Goal: Information Seeking & Learning: Learn about a topic

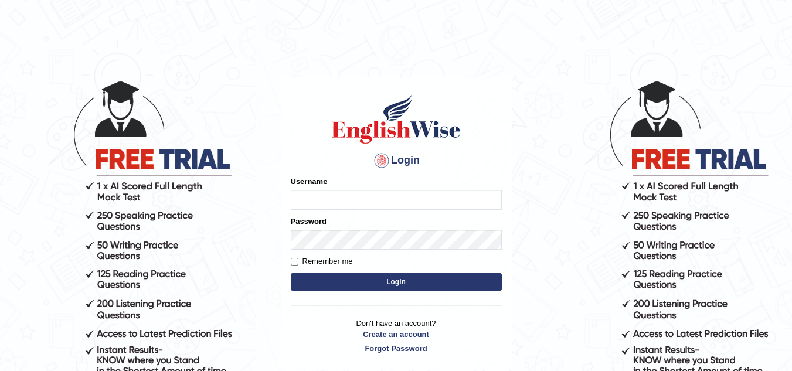
click at [323, 199] on input "Username" at bounding box center [396, 200] width 211 height 20
type input "shyn3756@gmail.com"
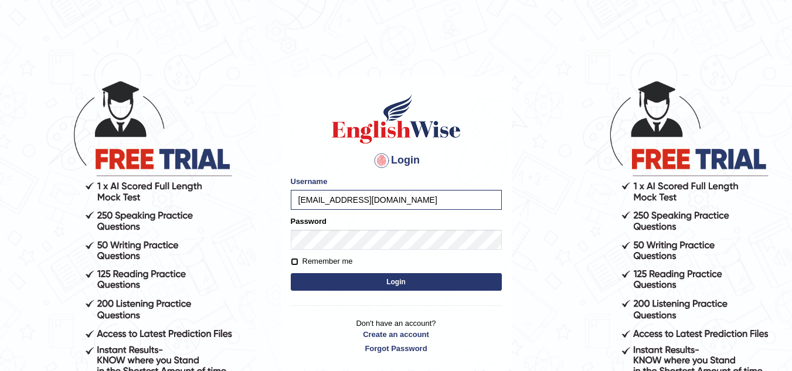
click at [292, 260] on input "Remember me" at bounding box center [295, 262] width 8 height 8
checkbox input "true"
click at [343, 286] on button "Login" at bounding box center [396, 282] width 211 height 18
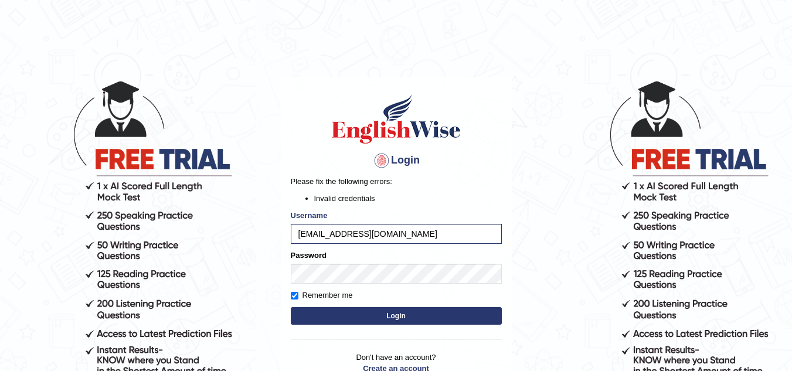
click at [406, 314] on button "Login" at bounding box center [396, 316] width 211 height 18
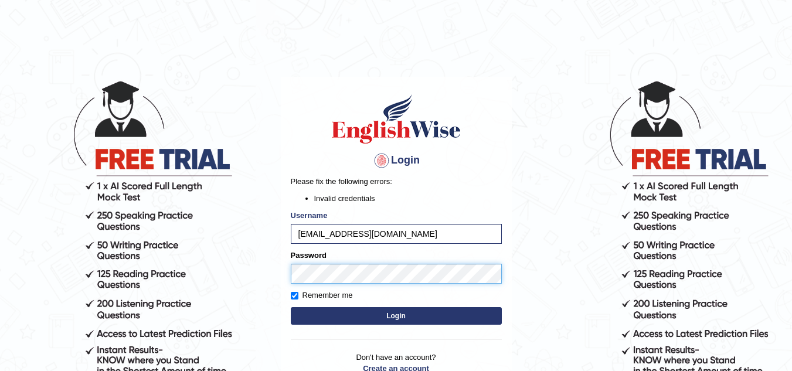
click at [263, 262] on body "Login Please fix the following errors: Invalid credentials Username shyn3756@gm…" at bounding box center [396, 225] width 792 height 371
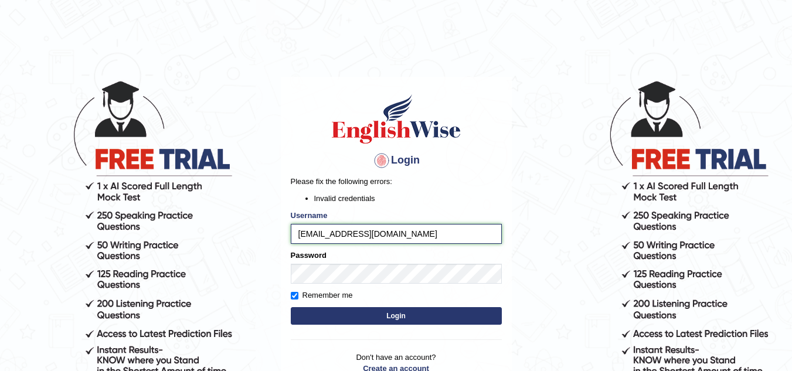
click at [392, 235] on input "shyn3756@gmail.com" at bounding box center [396, 234] width 211 height 20
type input "shyn3756"
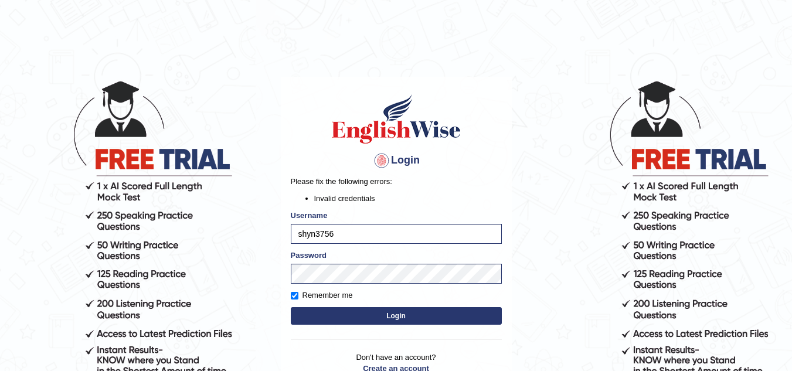
click at [376, 315] on button "Login" at bounding box center [396, 316] width 211 height 18
click at [369, 227] on input "shyn3756" at bounding box center [396, 234] width 211 height 20
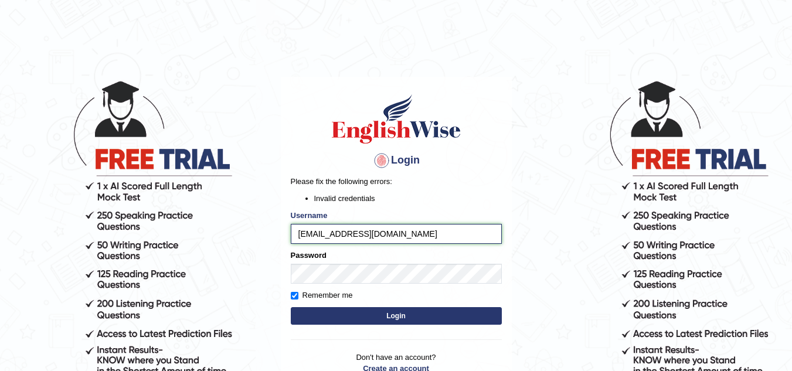
type input "[EMAIL_ADDRESS][DOMAIN_NAME]"
click at [368, 311] on button "Login" at bounding box center [396, 316] width 211 height 18
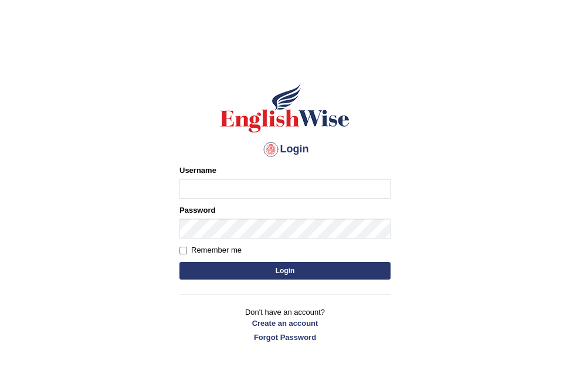
click at [198, 190] on input "Username" at bounding box center [284, 189] width 211 height 20
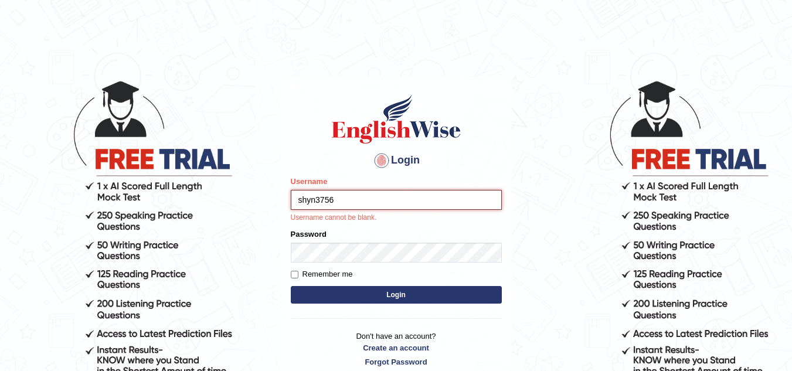
type input "shyn3756"
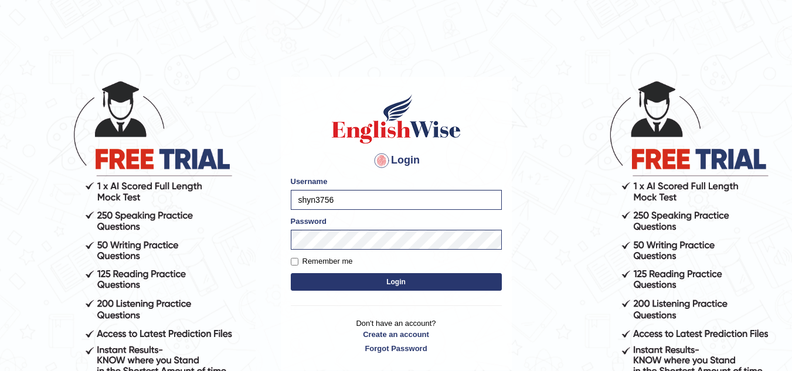
click at [358, 281] on button "Login" at bounding box center [396, 282] width 211 height 18
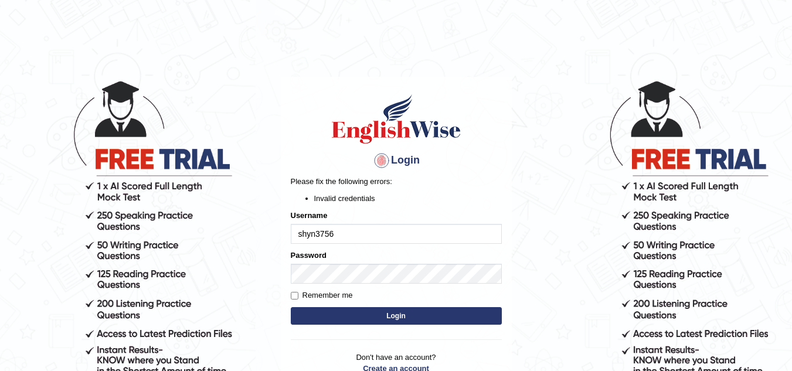
click at [348, 235] on input "shyn3756" at bounding box center [396, 234] width 211 height 20
type input "[EMAIL_ADDRESS][DOMAIN_NAME]"
click at [296, 294] on input "Remember me" at bounding box center [295, 296] width 8 height 8
checkbox input "true"
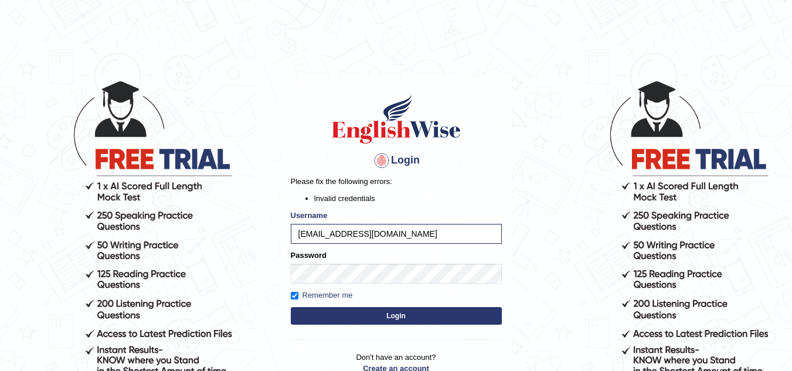
click at [359, 316] on button "Login" at bounding box center [396, 316] width 211 height 18
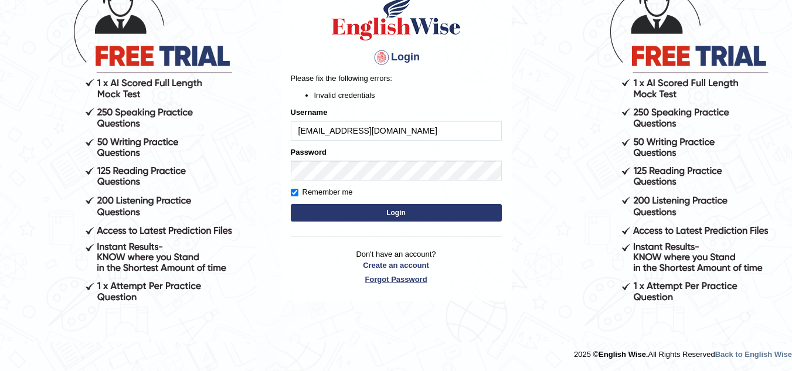
click at [389, 280] on link "Forgot Password" at bounding box center [396, 279] width 211 height 11
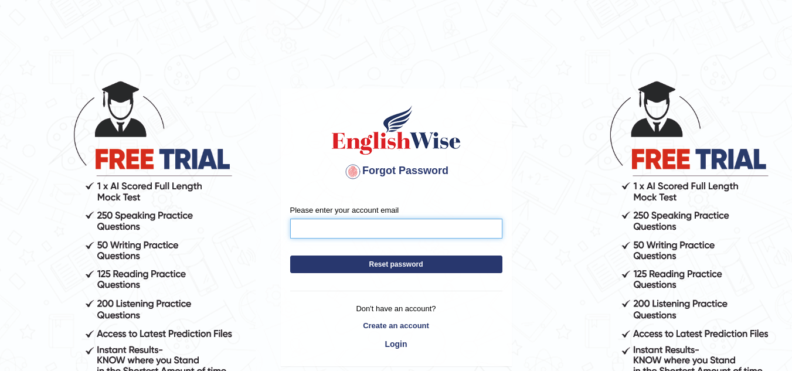
click at [338, 225] on input "Please enter your account email" at bounding box center [396, 229] width 212 height 20
type input "[EMAIL_ADDRESS][DOMAIN_NAME]"
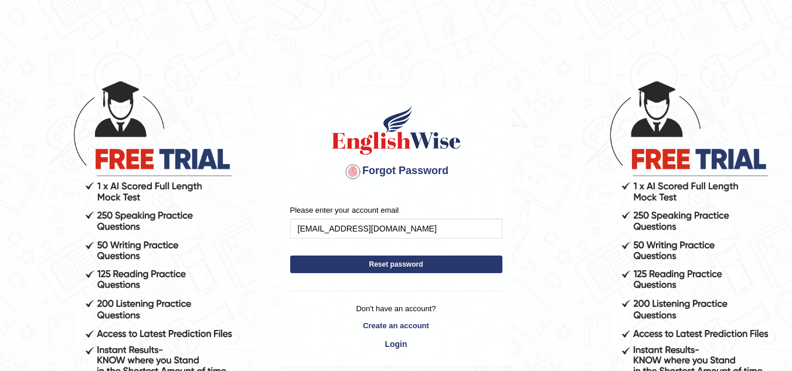
click at [386, 260] on button "Reset password" at bounding box center [396, 265] width 212 height 18
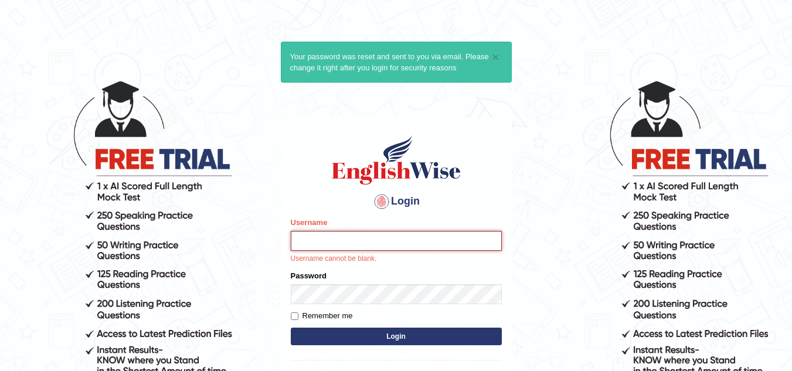
click at [298, 242] on input "Username" at bounding box center [396, 241] width 211 height 20
type input "shyn3756"
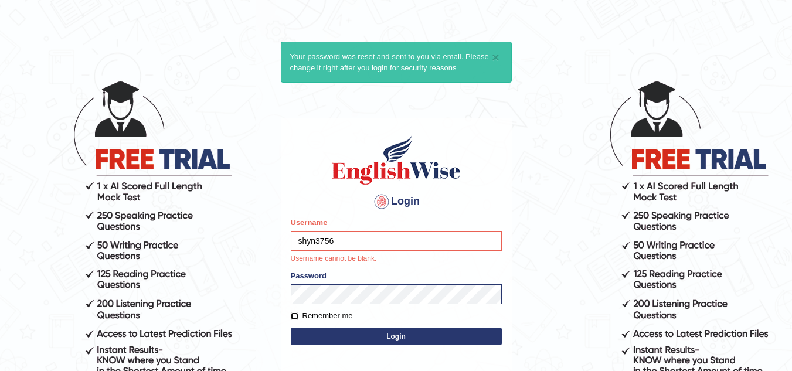
click at [294, 315] on form "Please fix the following errors: Username shyn3756 Username cannot be blank. Pa…" at bounding box center [396, 282] width 211 height 131
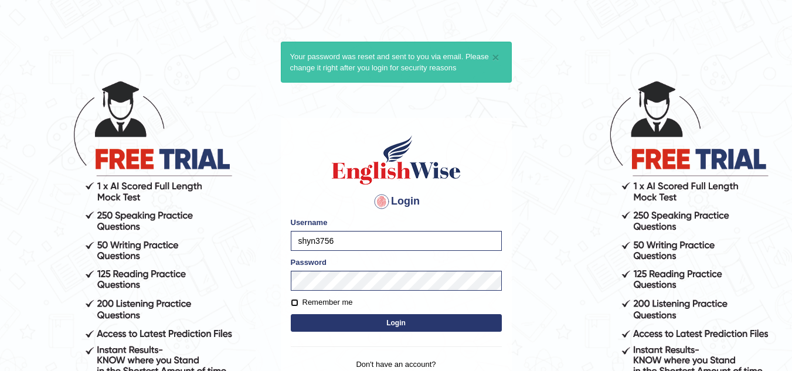
click at [294, 301] on input "Remember me" at bounding box center [295, 303] width 8 height 8
checkbox input "true"
click at [356, 320] on button "Login" at bounding box center [396, 323] width 211 height 18
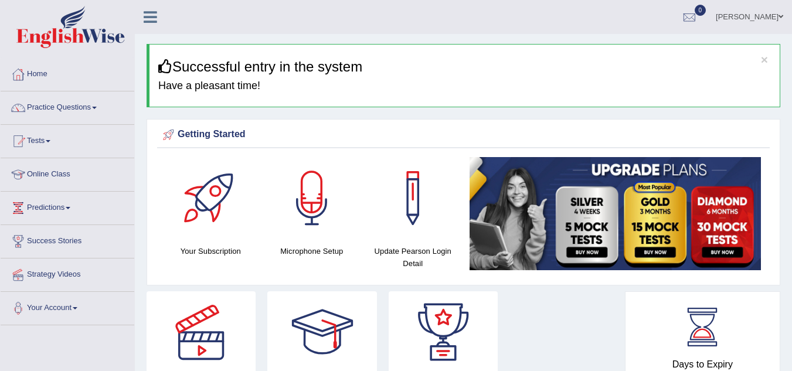
click at [785, 16] on link "[PERSON_NAME]" at bounding box center [749, 15] width 85 height 30
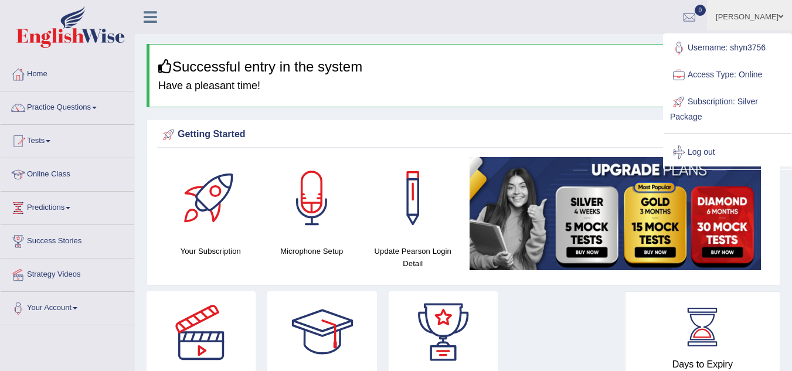
click at [511, 12] on ul "Shyn Sahadevan Nalini Toggle navigation Username: shyn3756 Access Type: Online …" at bounding box center [562, 16] width 460 height 33
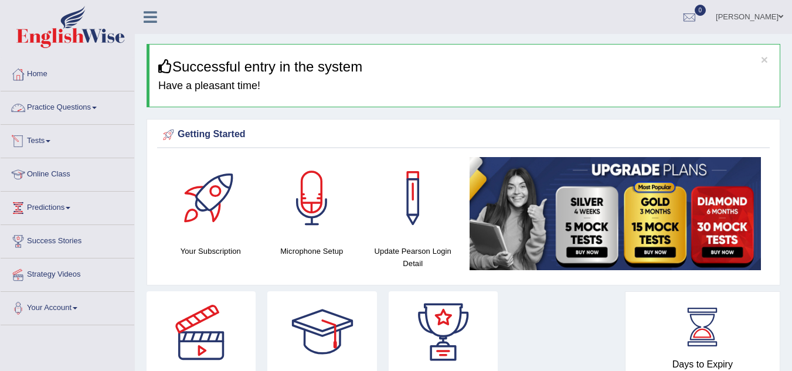
click at [80, 108] on link "Practice Questions" at bounding box center [68, 105] width 134 height 29
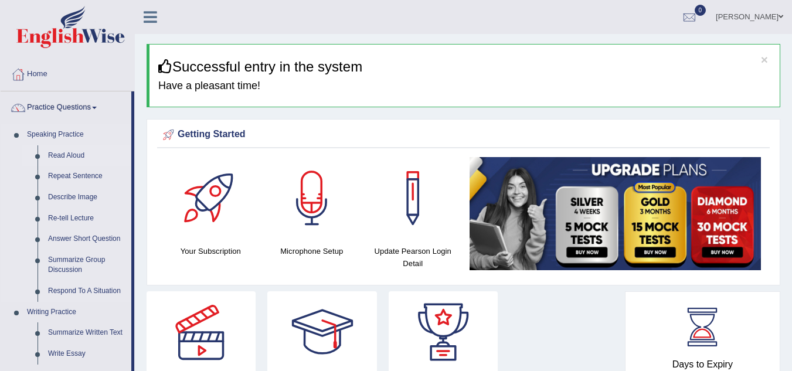
click at [55, 154] on link "Read Aloud" at bounding box center [87, 155] width 89 height 21
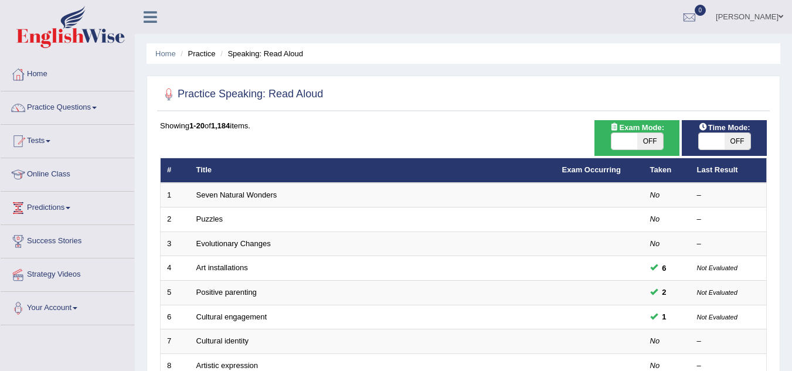
click at [638, 142] on span "OFF" at bounding box center [650, 141] width 26 height 16
checkbox input "true"
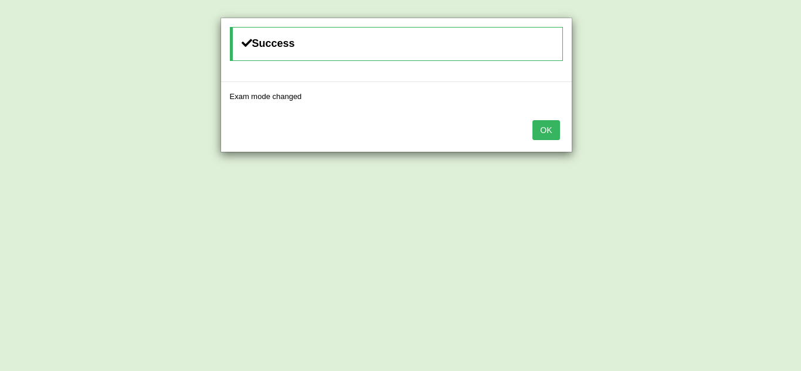
click at [544, 127] on button "OK" at bounding box center [545, 130] width 27 height 20
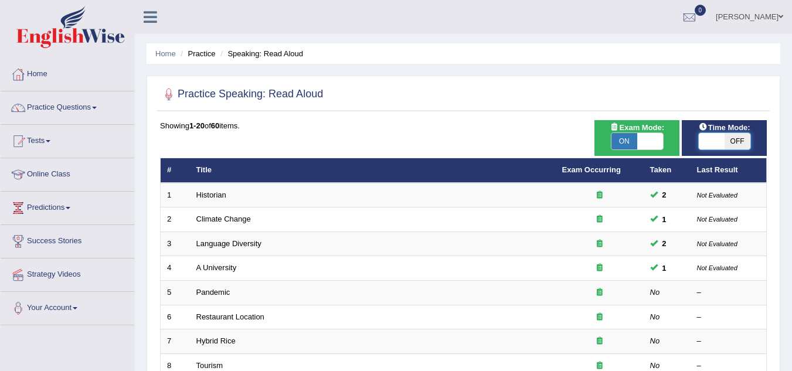
click at [705, 138] on span at bounding box center [712, 141] width 26 height 16
checkbox input "true"
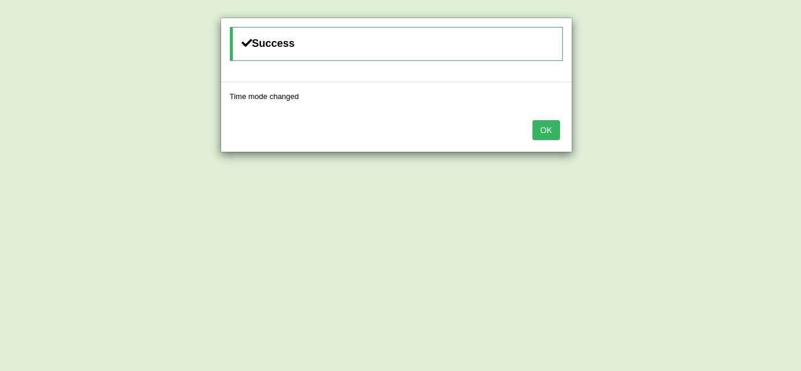
click at [548, 125] on button "OK" at bounding box center [545, 130] width 27 height 20
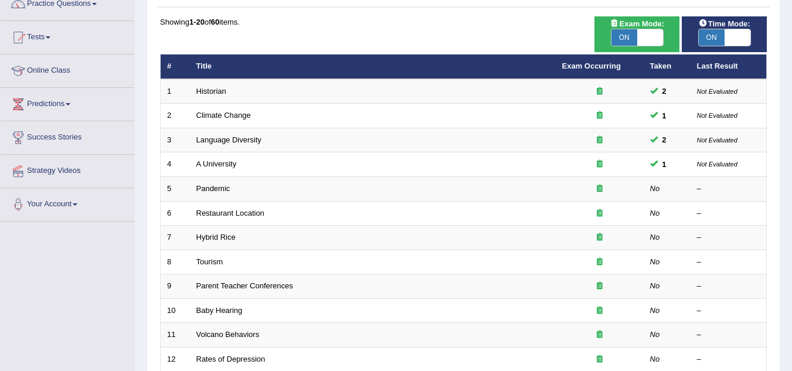
scroll to position [108, 0]
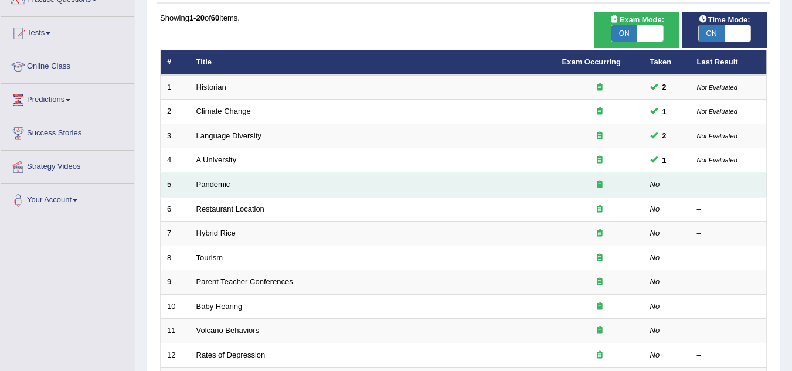
click at [202, 182] on link "Pandemic" at bounding box center [213, 184] width 34 height 9
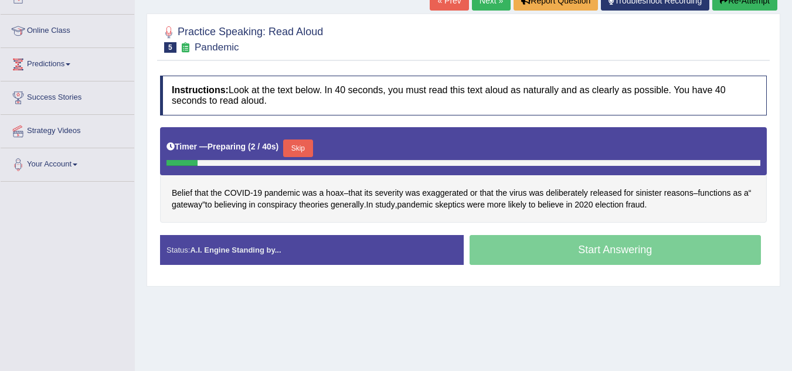
scroll to position [145, 0]
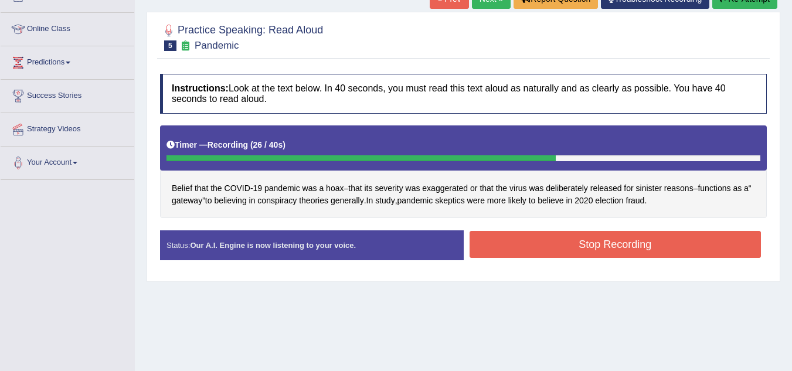
click at [577, 243] on button "Stop Recording" at bounding box center [616, 244] width 292 height 27
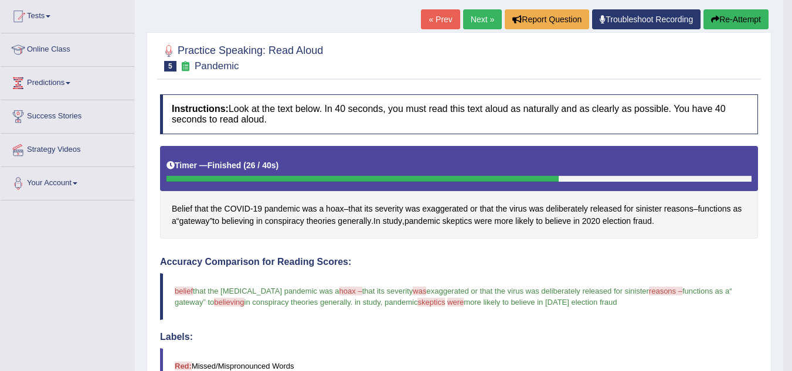
scroll to position [129, 0]
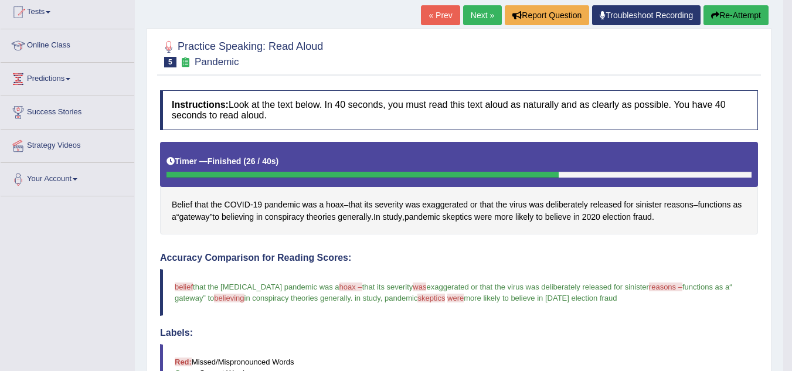
click at [484, 5] on link "Next »" at bounding box center [482, 15] width 39 height 20
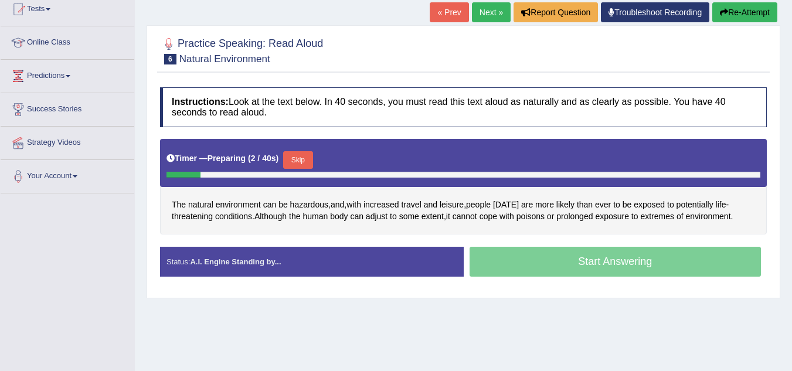
scroll to position [135, 0]
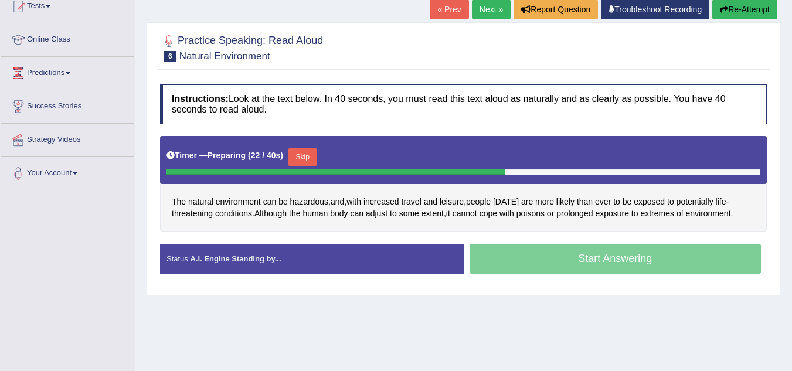
click at [313, 149] on button "Skip" at bounding box center [302, 157] width 29 height 18
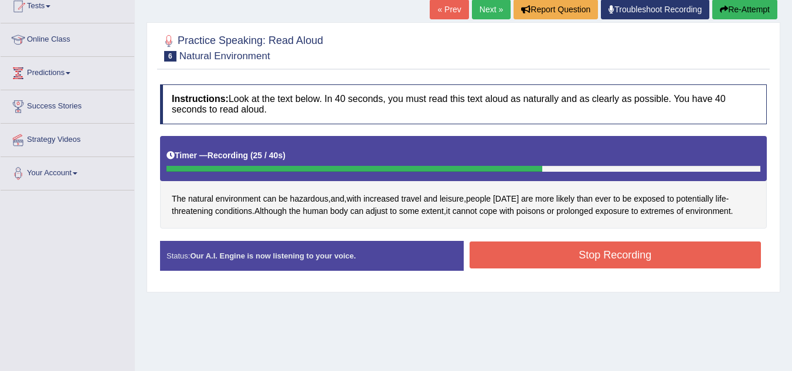
click at [527, 247] on button "Stop Recording" at bounding box center [616, 255] width 292 height 27
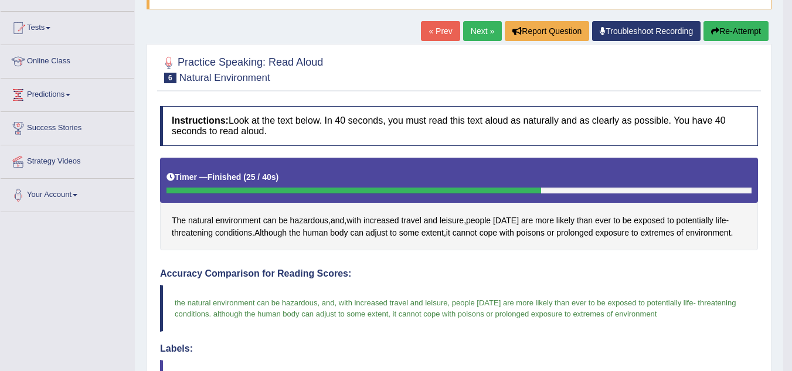
scroll to position [108, 0]
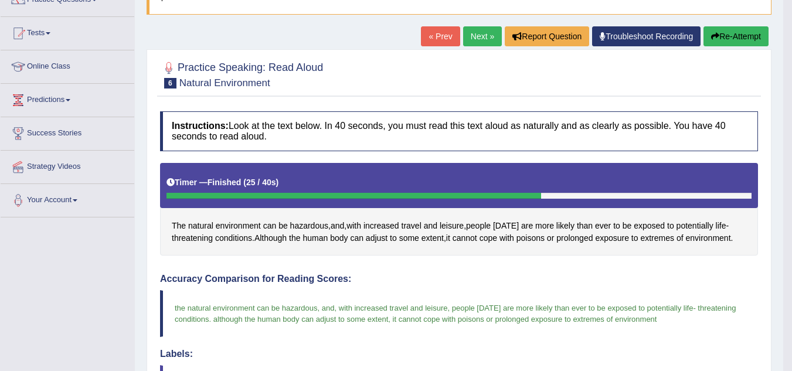
click at [484, 27] on link "Next »" at bounding box center [482, 36] width 39 height 20
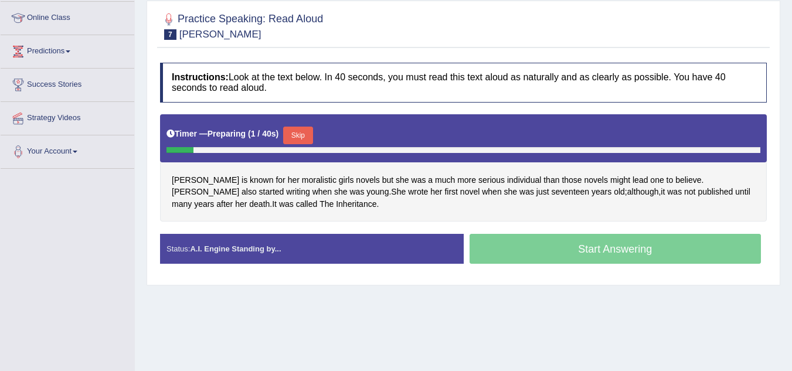
scroll to position [158, 0]
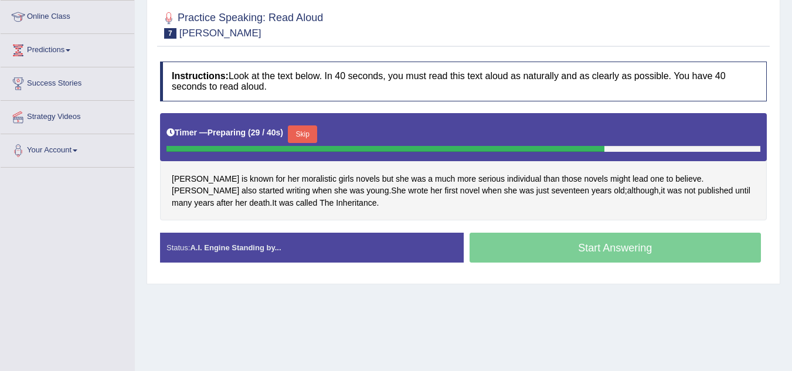
click at [314, 125] on button "Skip" at bounding box center [302, 134] width 29 height 18
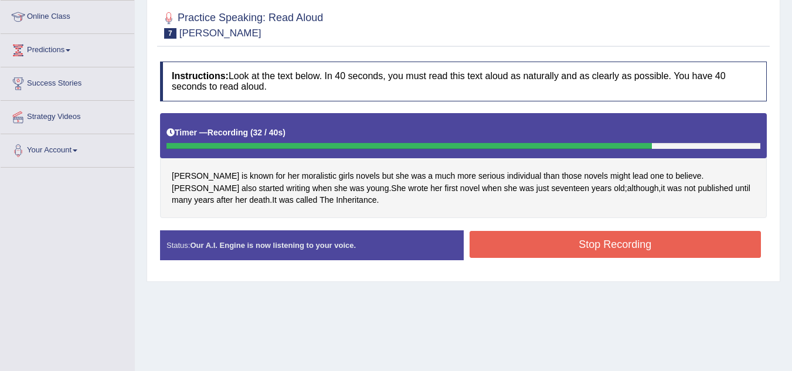
click at [553, 242] on button "Stop Recording" at bounding box center [616, 244] width 292 height 27
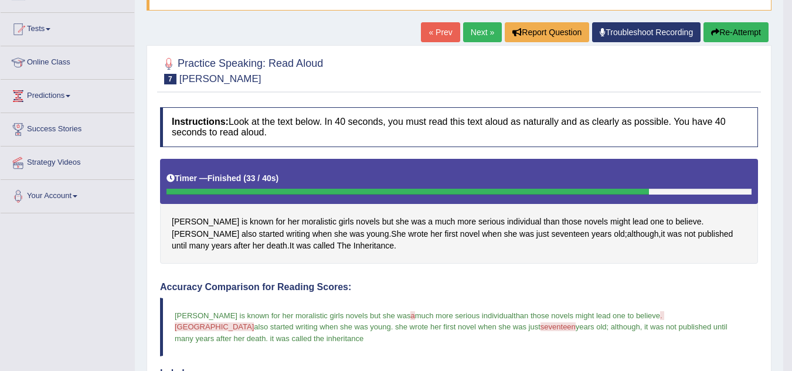
scroll to position [110, 0]
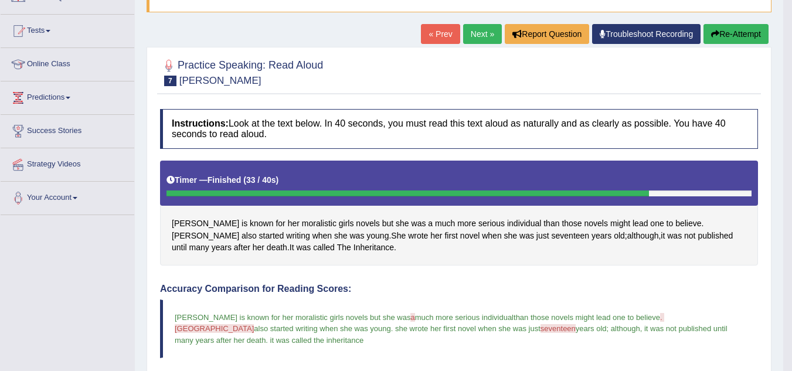
click at [482, 24] on link "Next »" at bounding box center [482, 34] width 39 height 20
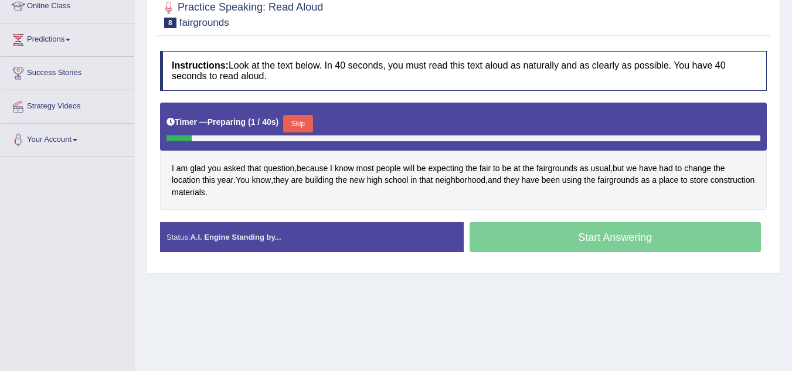
scroll to position [174, 0]
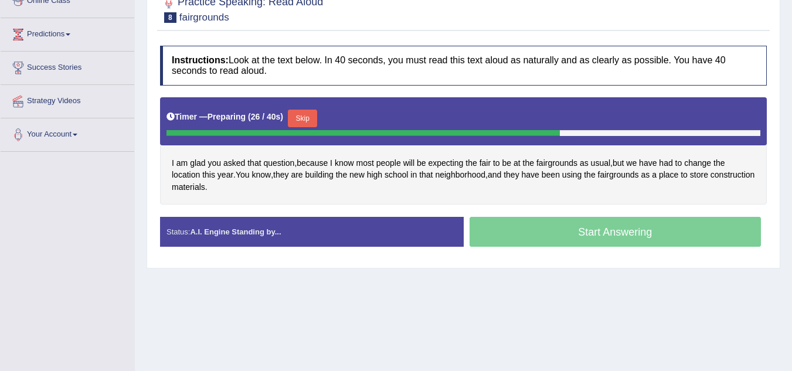
click at [313, 110] on button "Skip" at bounding box center [302, 119] width 29 height 18
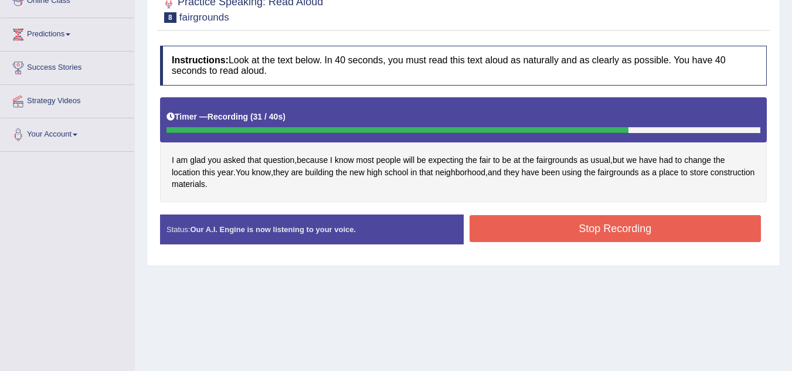
click at [559, 223] on button "Stop Recording" at bounding box center [616, 228] width 292 height 27
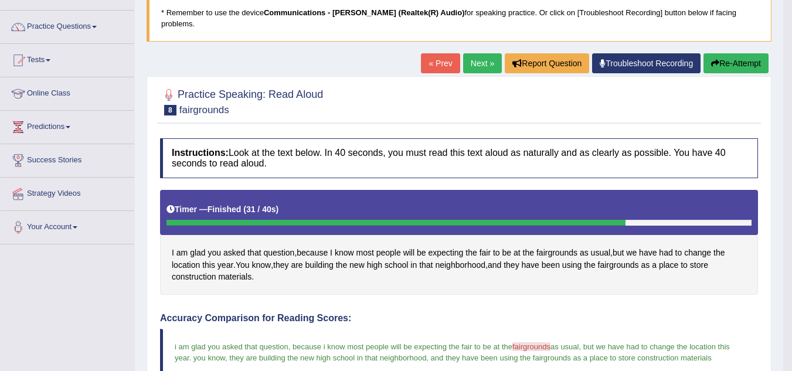
scroll to position [53, 0]
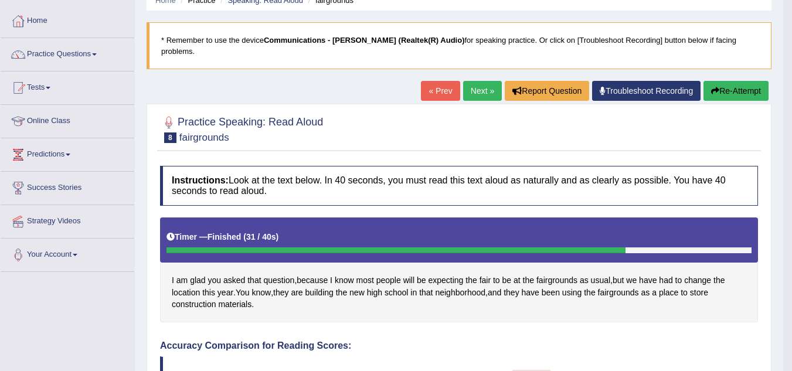
click at [476, 81] on link "Next »" at bounding box center [482, 91] width 39 height 20
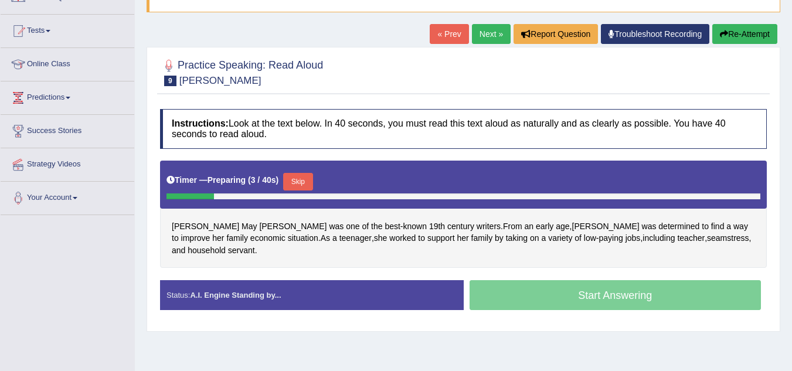
scroll to position [121, 0]
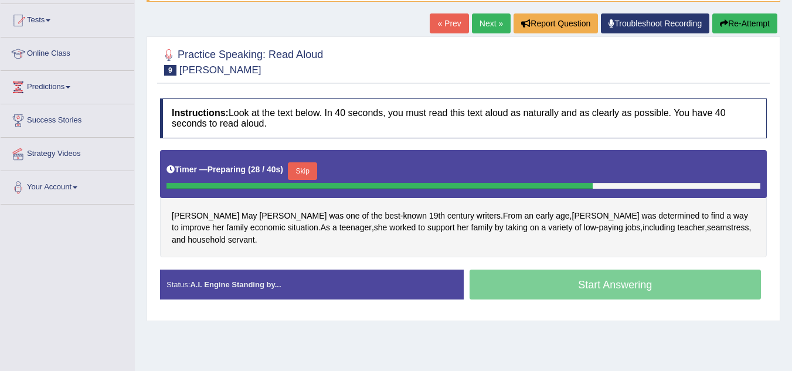
click at [312, 162] on button "Skip" at bounding box center [302, 171] width 29 height 18
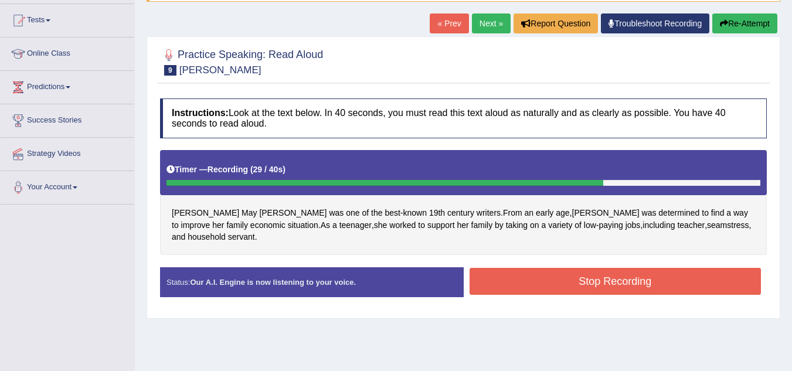
click at [559, 268] on button "Stop Recording" at bounding box center [616, 281] width 292 height 27
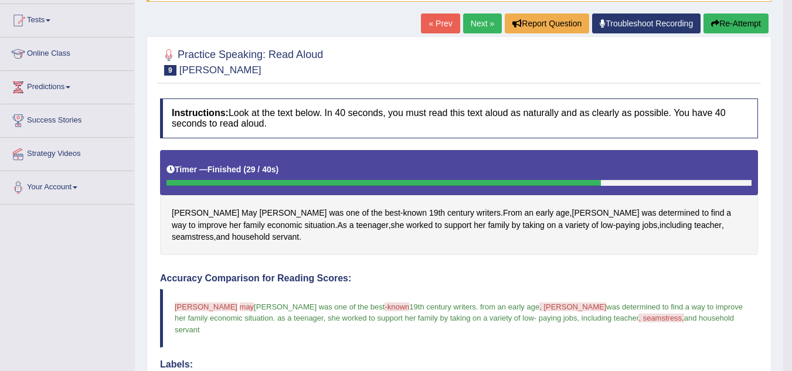
click at [478, 17] on link "Next »" at bounding box center [482, 23] width 39 height 20
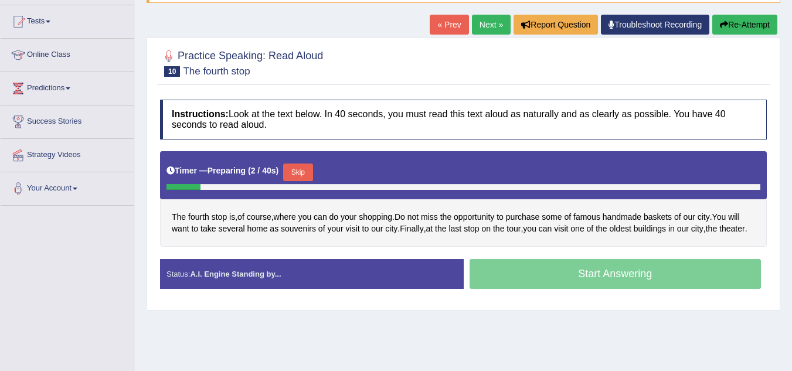
scroll to position [121, 0]
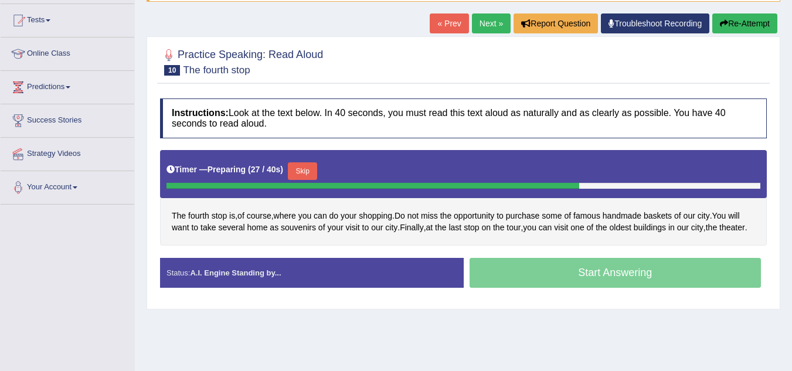
click at [308, 162] on button "Skip" at bounding box center [302, 171] width 29 height 18
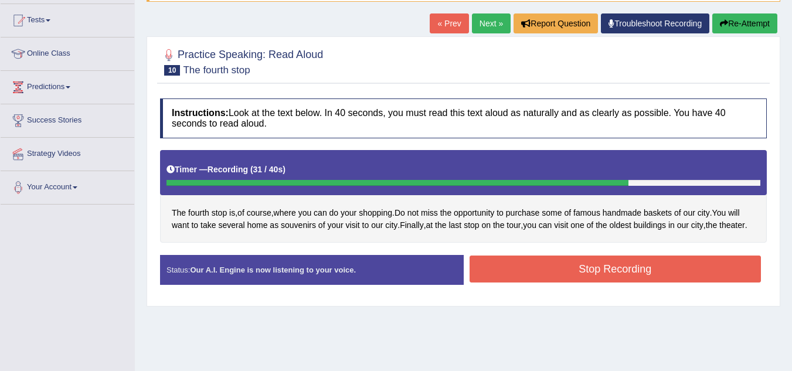
click at [548, 267] on button "Stop Recording" at bounding box center [616, 269] width 292 height 27
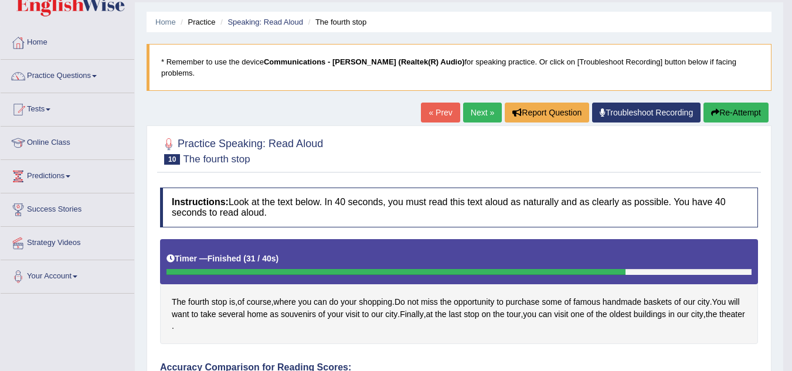
scroll to position [0, 0]
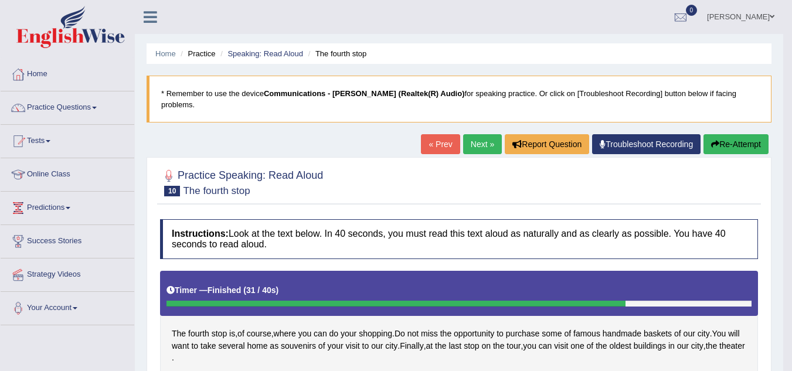
click at [470, 134] on link "Next »" at bounding box center [482, 144] width 39 height 20
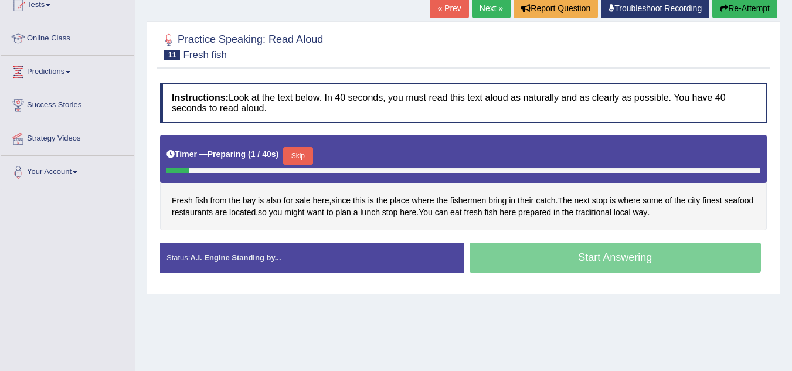
scroll to position [138, 0]
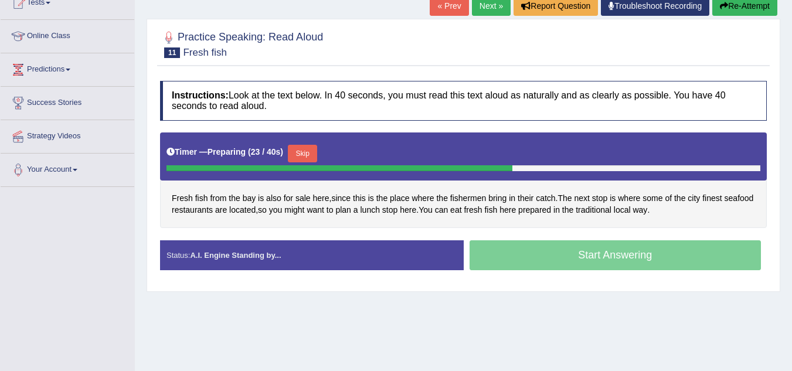
click at [302, 145] on button "Skip" at bounding box center [302, 154] width 29 height 18
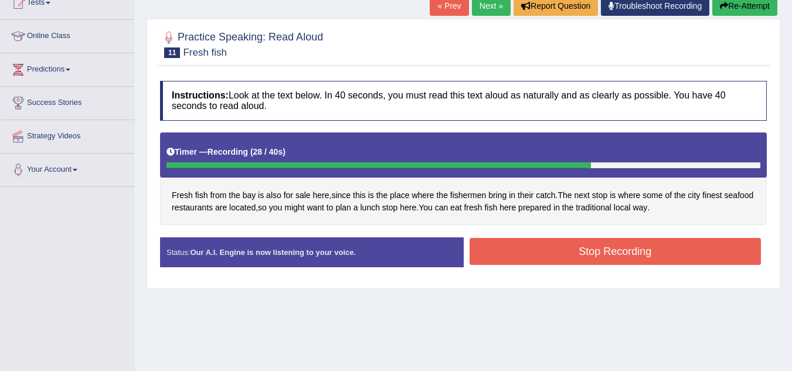
click at [525, 240] on button "Stop Recording" at bounding box center [616, 251] width 292 height 27
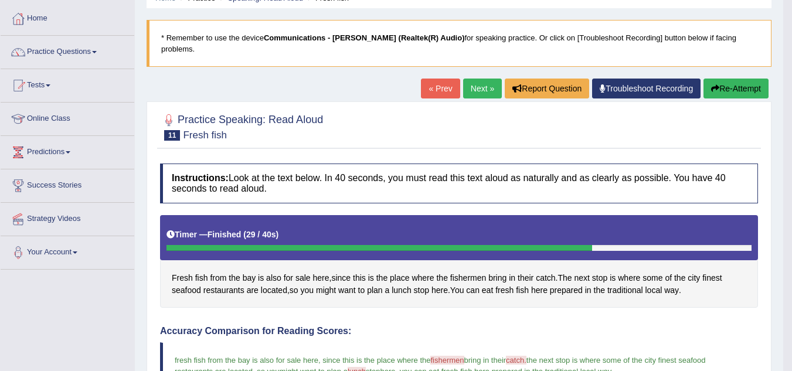
scroll to position [31, 0]
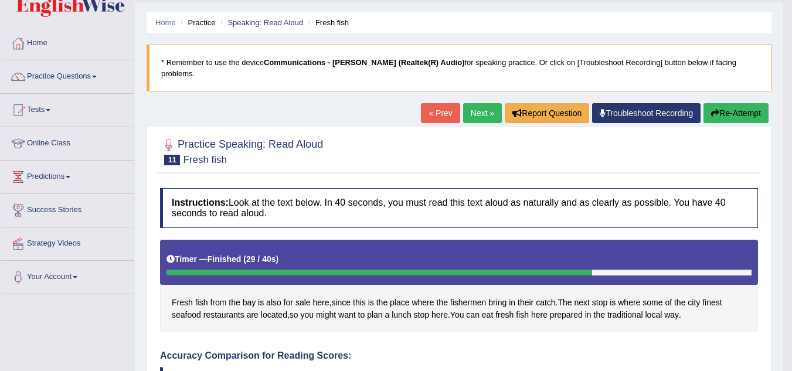
click at [479, 107] on link "Next »" at bounding box center [482, 113] width 39 height 20
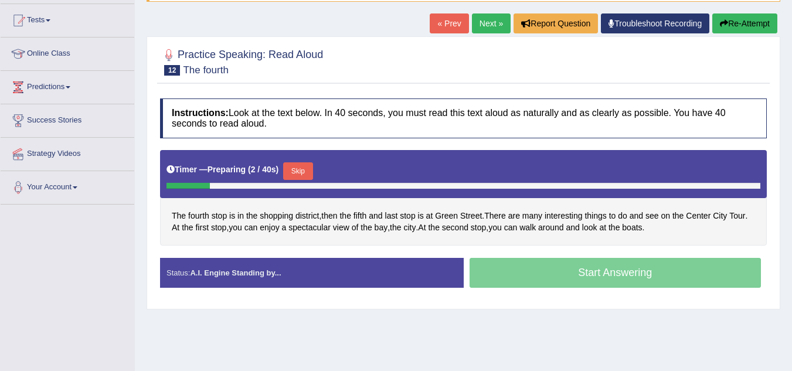
scroll to position [122, 0]
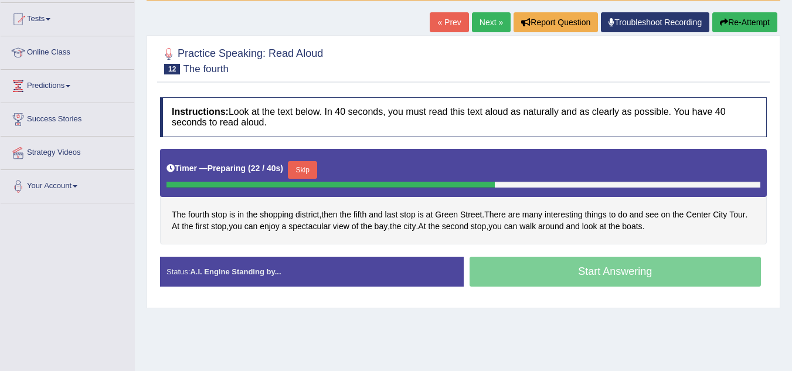
click at [303, 161] on button "Skip" at bounding box center [302, 170] width 29 height 18
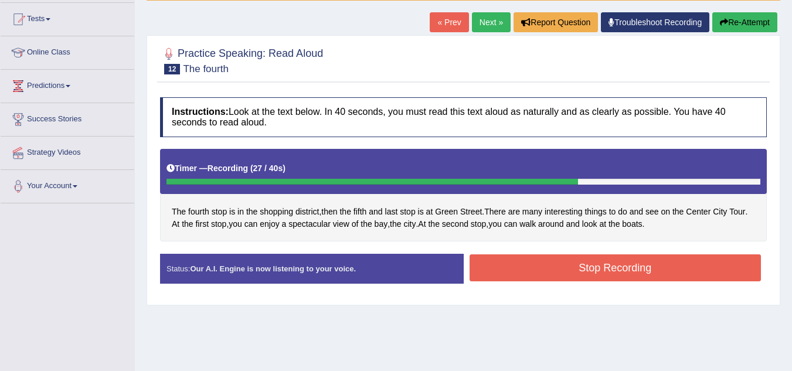
click at [522, 264] on button "Stop Recording" at bounding box center [616, 268] width 292 height 27
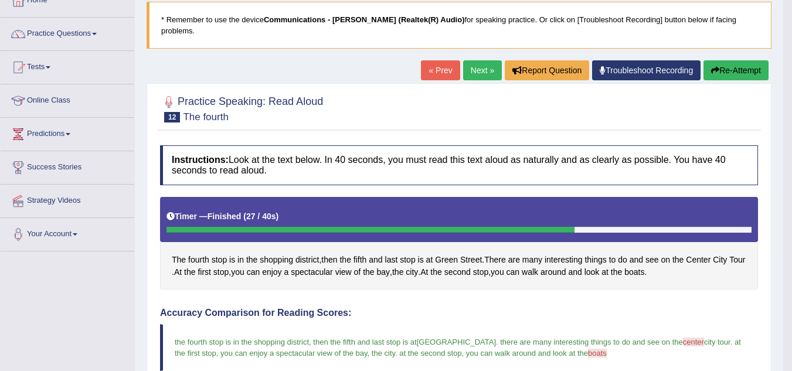
scroll to position [46, 0]
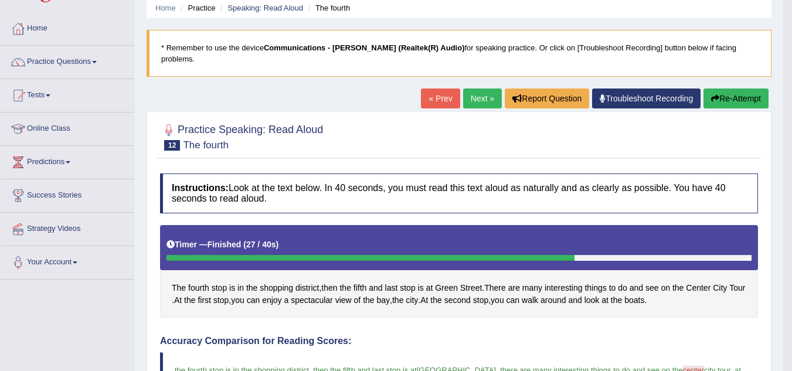
click at [477, 89] on link "Next »" at bounding box center [482, 99] width 39 height 20
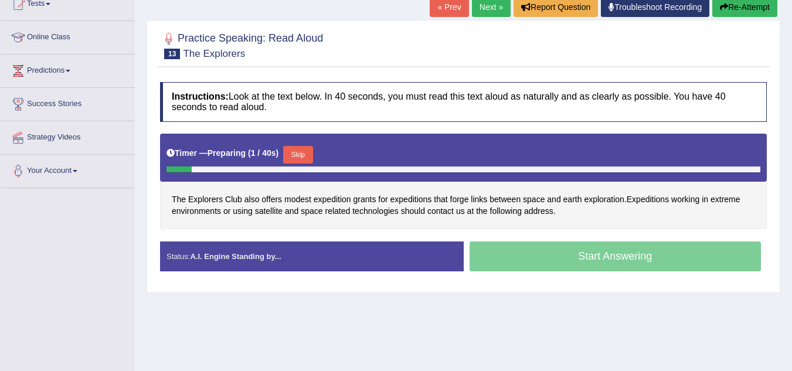
scroll to position [140, 0]
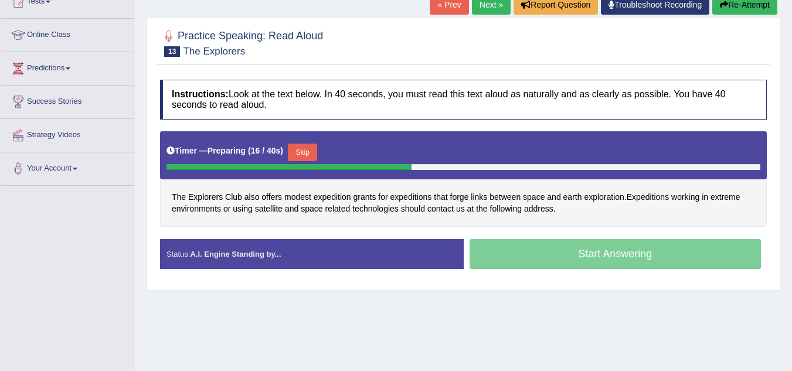
click at [296, 144] on button "Skip" at bounding box center [302, 153] width 29 height 18
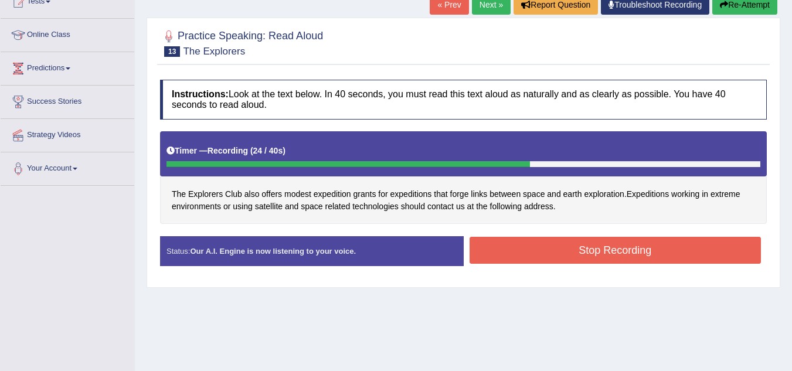
click at [631, 243] on button "Stop Recording" at bounding box center [616, 250] width 292 height 27
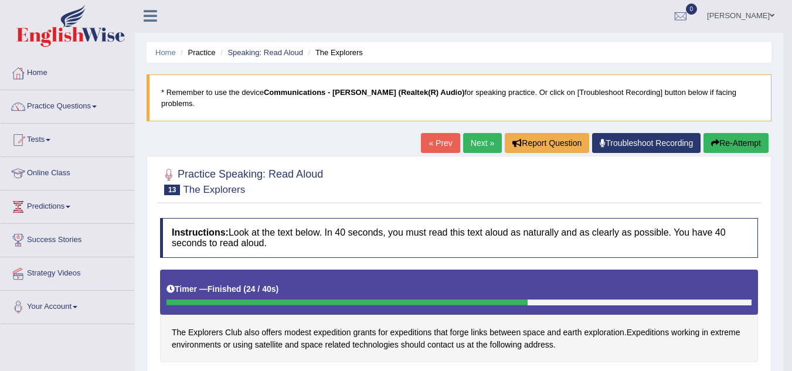
scroll to position [0, 0]
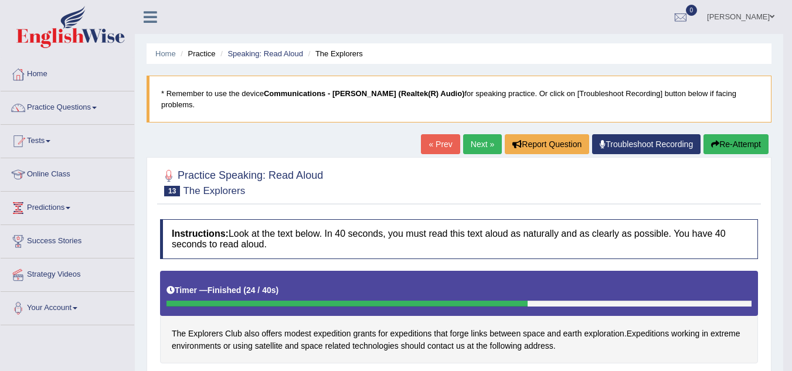
click at [476, 135] on link "Next »" at bounding box center [482, 144] width 39 height 20
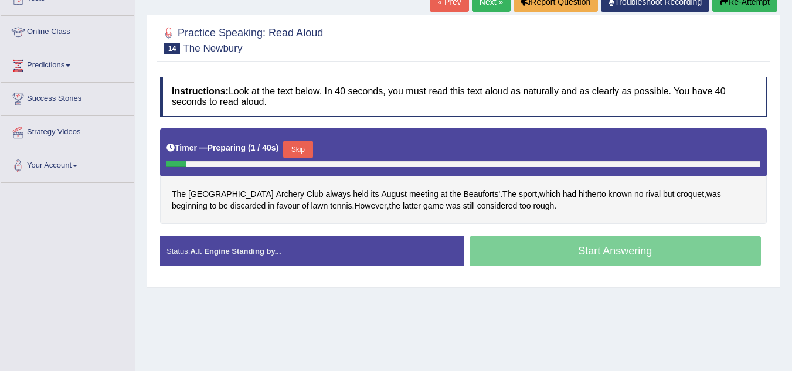
click at [792, 193] on html "Toggle navigation Home Practice Questions Speaking Practice Read Aloud Repeat S…" at bounding box center [396, 42] width 792 height 371
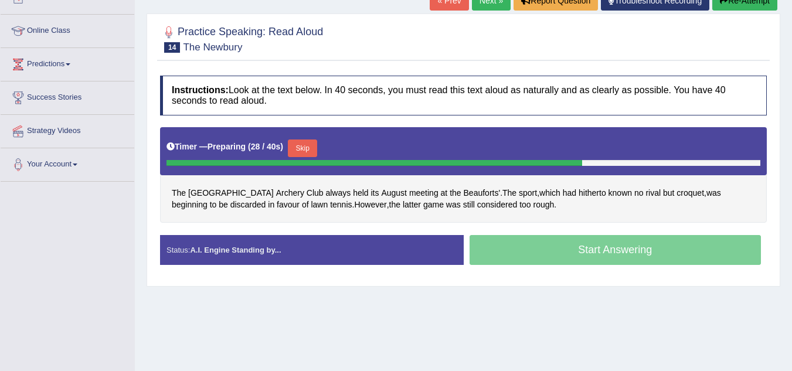
click at [299, 140] on button "Skip" at bounding box center [302, 149] width 29 height 18
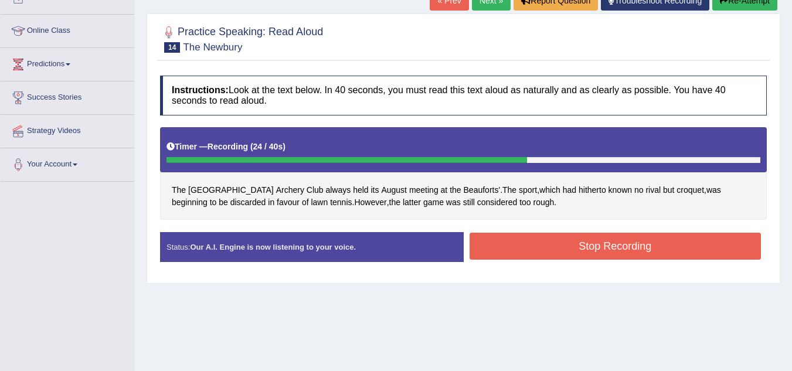
click at [596, 233] on button "Stop Recording" at bounding box center [616, 246] width 292 height 27
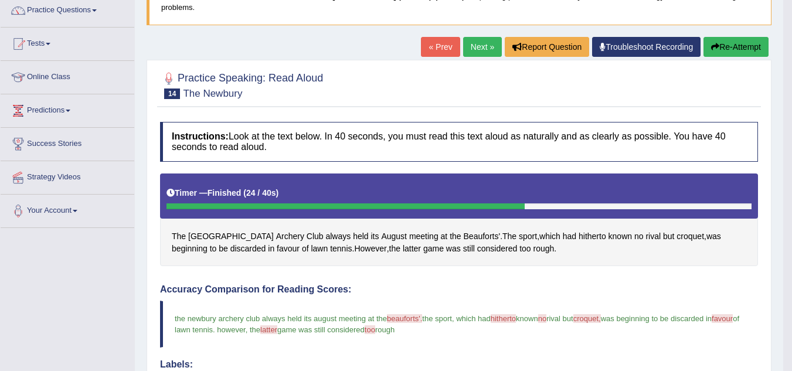
scroll to position [93, 0]
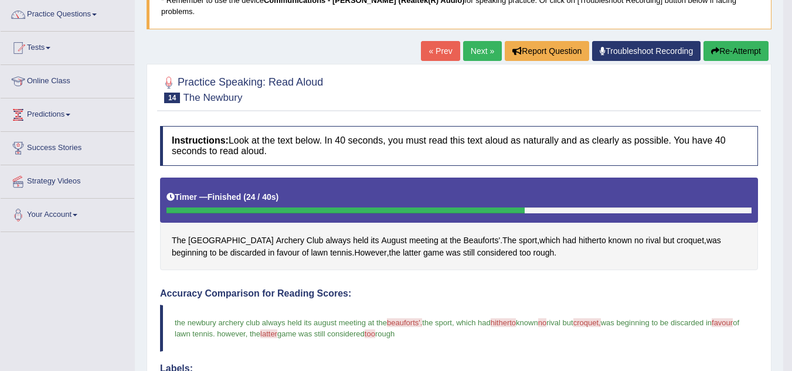
click at [480, 42] on link "Next »" at bounding box center [482, 51] width 39 height 20
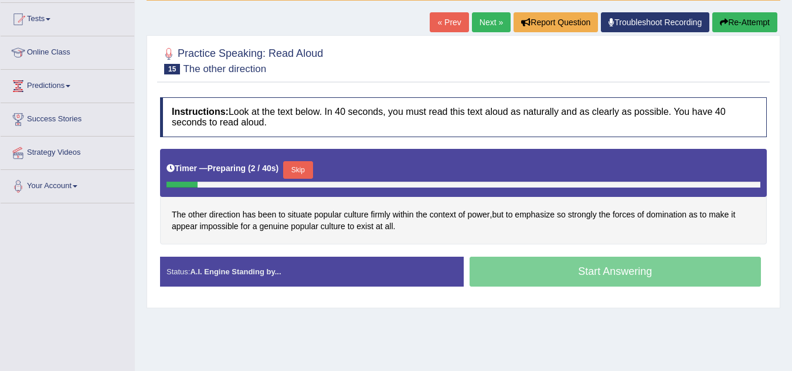
scroll to position [144, 0]
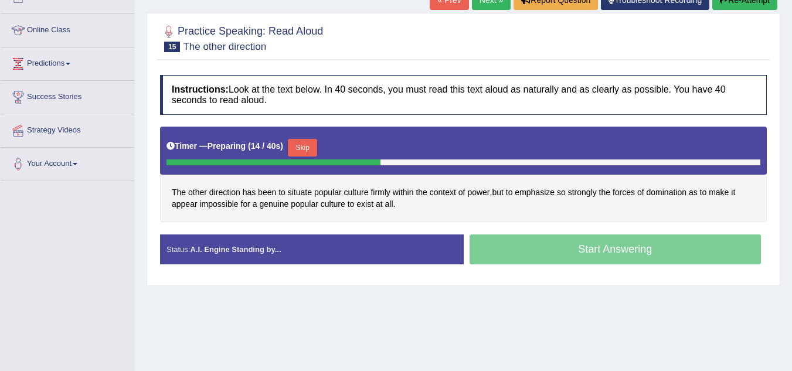
click at [314, 140] on button "Skip" at bounding box center [302, 148] width 29 height 18
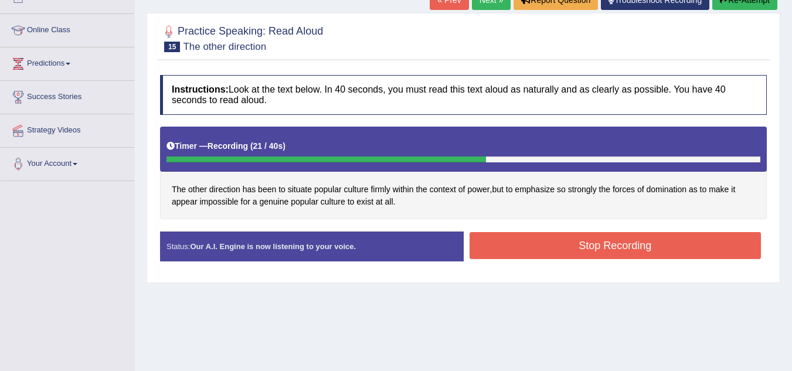
click at [611, 243] on button "Stop Recording" at bounding box center [616, 245] width 292 height 27
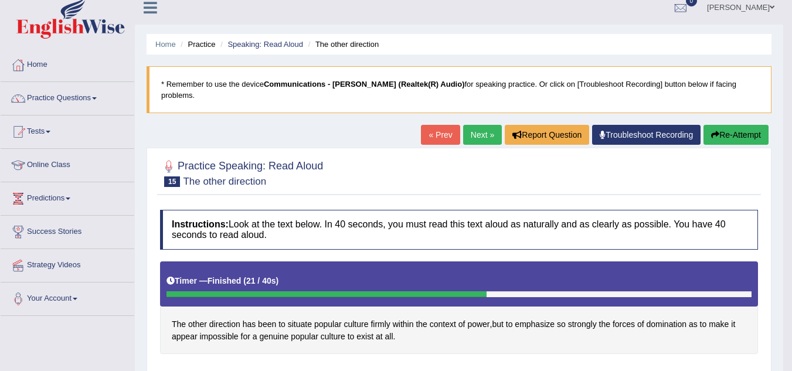
scroll to position [8, 0]
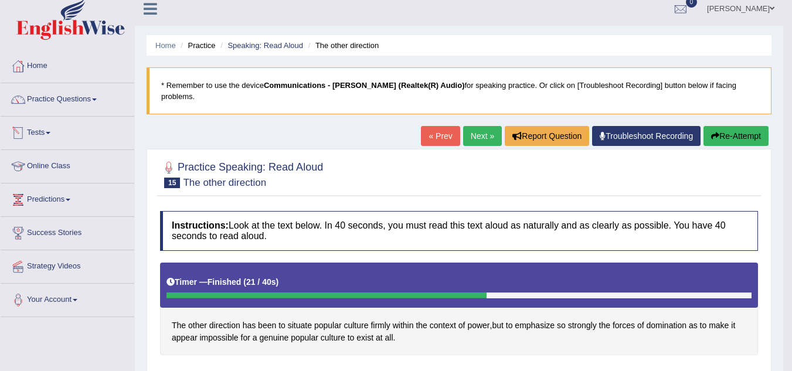
click at [52, 128] on link "Tests" at bounding box center [68, 131] width 134 height 29
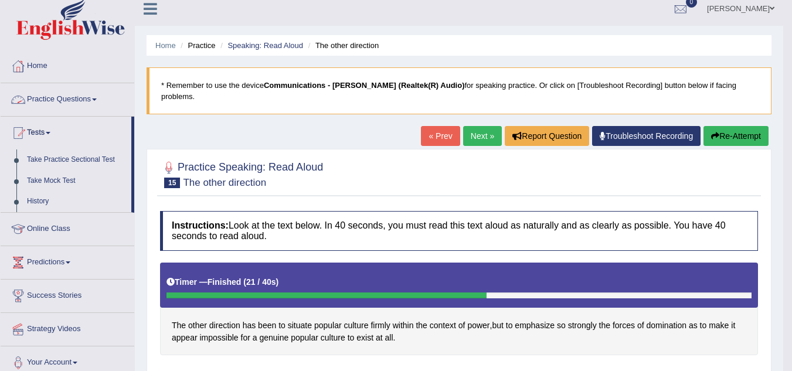
click at [76, 99] on link "Practice Questions" at bounding box center [68, 97] width 134 height 29
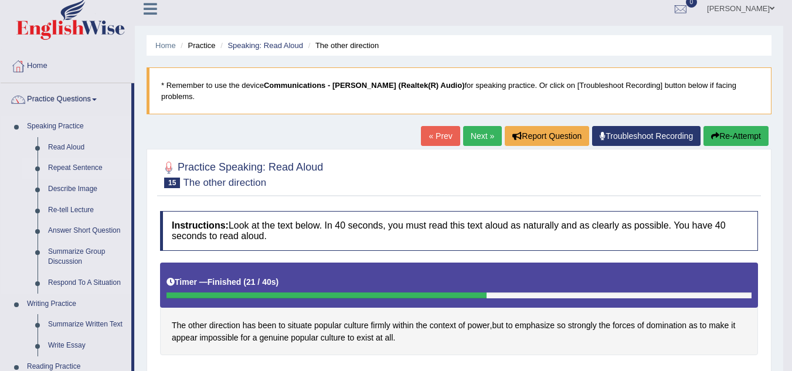
click at [63, 166] on link "Repeat Sentence" at bounding box center [87, 168] width 89 height 21
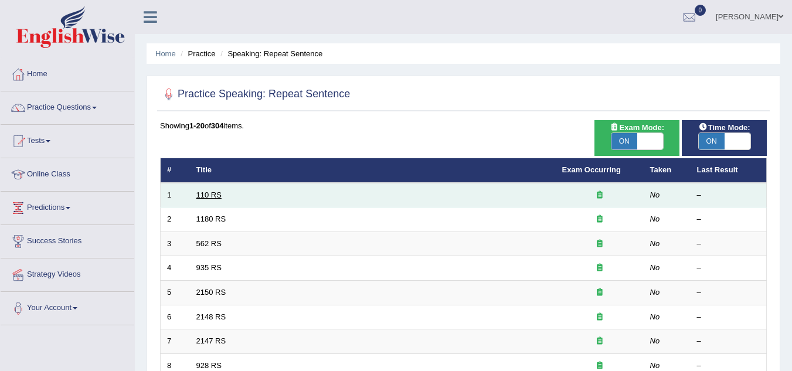
click at [199, 194] on link "110 RS" at bounding box center [208, 195] width 25 height 9
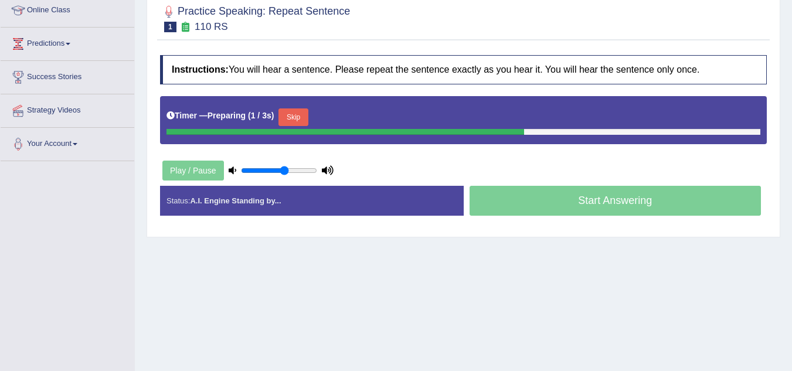
scroll to position [177, 0]
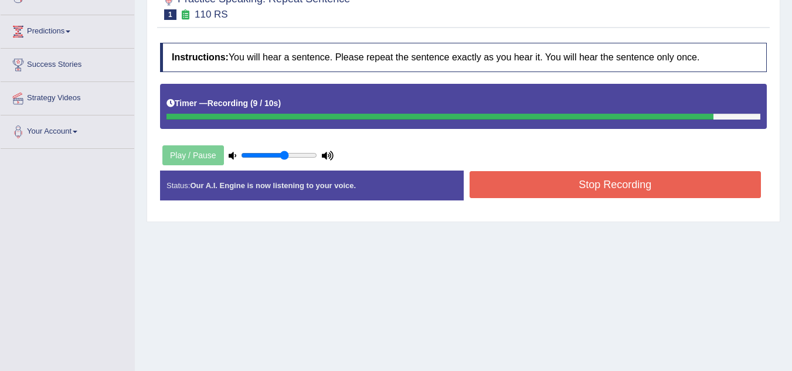
click at [582, 173] on button "Stop Recording" at bounding box center [616, 184] width 292 height 27
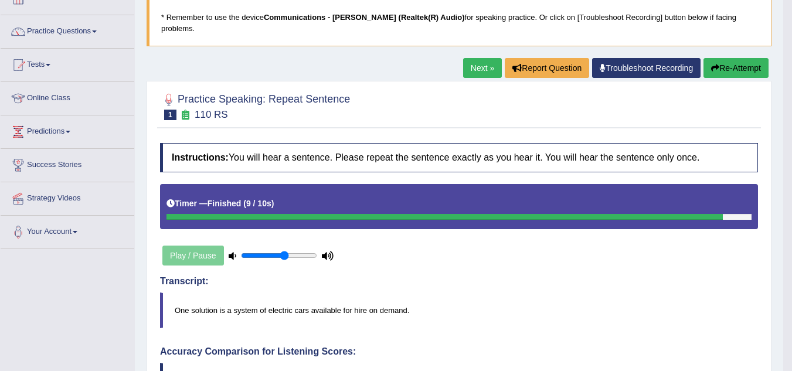
scroll to position [82, 0]
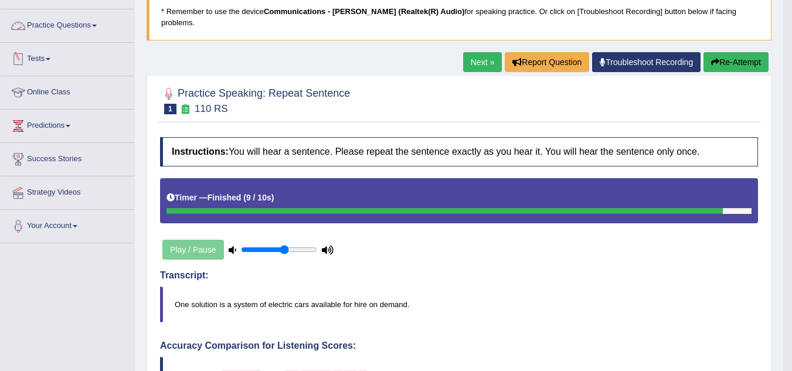
click at [93, 22] on link "Practice Questions" at bounding box center [68, 23] width 134 height 29
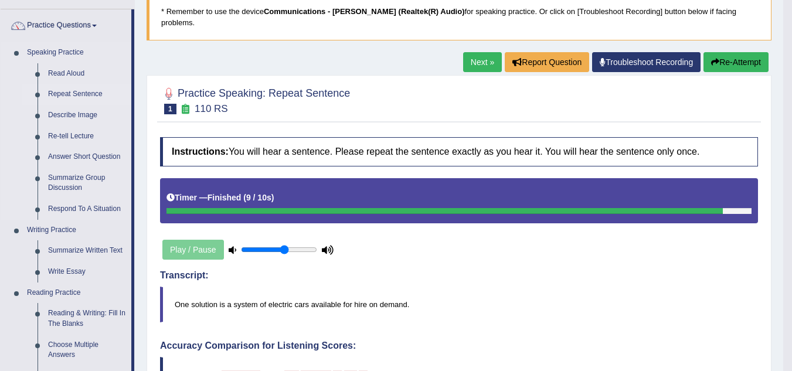
click at [60, 92] on link "Repeat Sentence" at bounding box center [87, 94] width 89 height 21
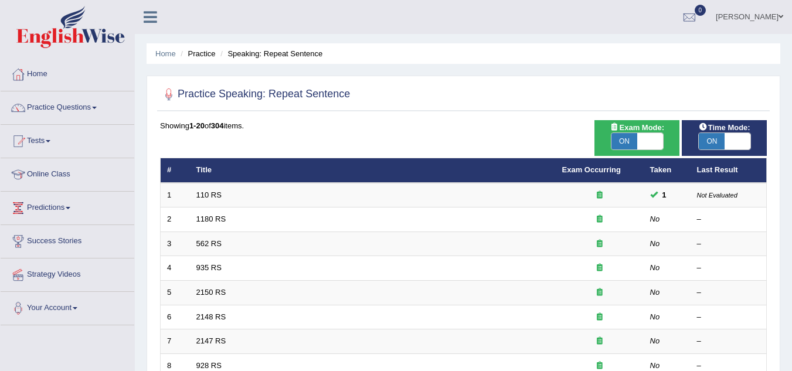
scroll to position [78, 0]
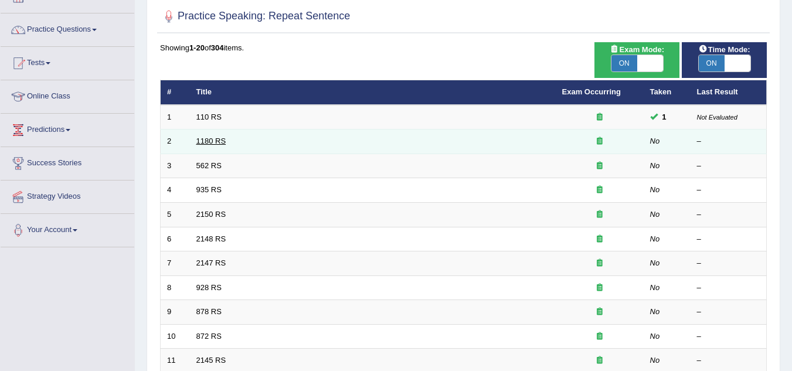
click at [205, 137] on link "1180 RS" at bounding box center [211, 141] width 30 height 9
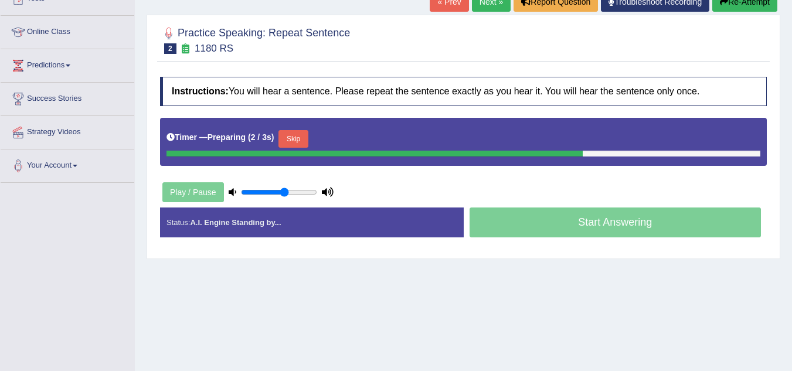
scroll to position [144, 0]
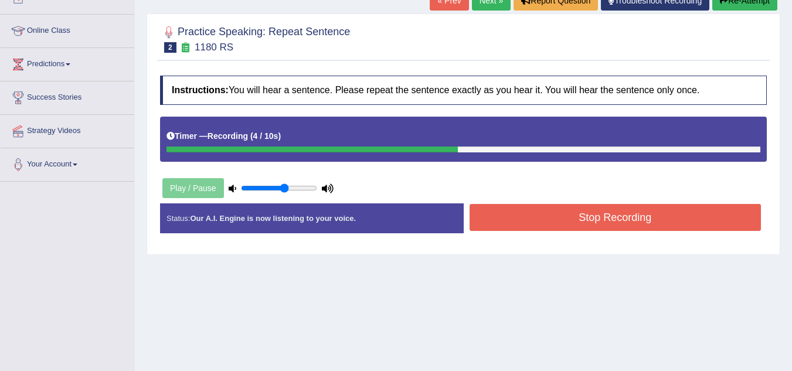
click at [538, 213] on button "Stop Recording" at bounding box center [616, 217] width 292 height 27
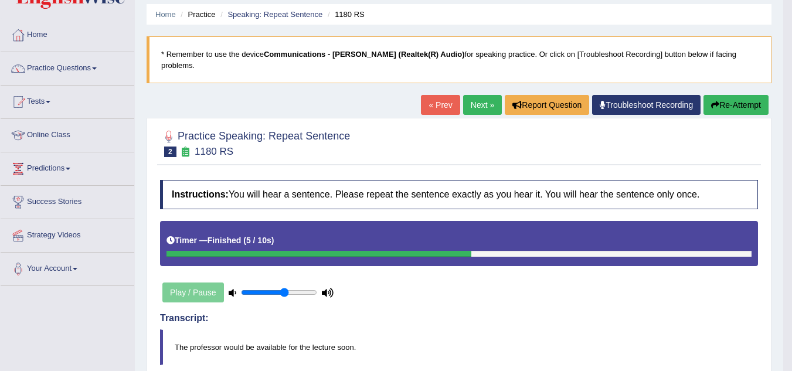
scroll to position [35, 0]
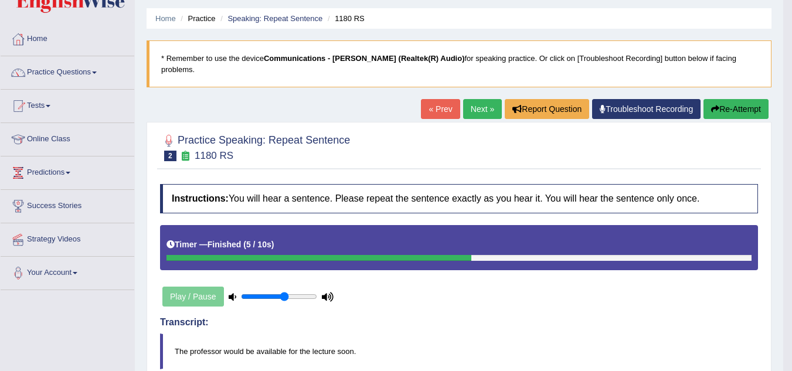
click at [477, 99] on link "Next »" at bounding box center [482, 109] width 39 height 20
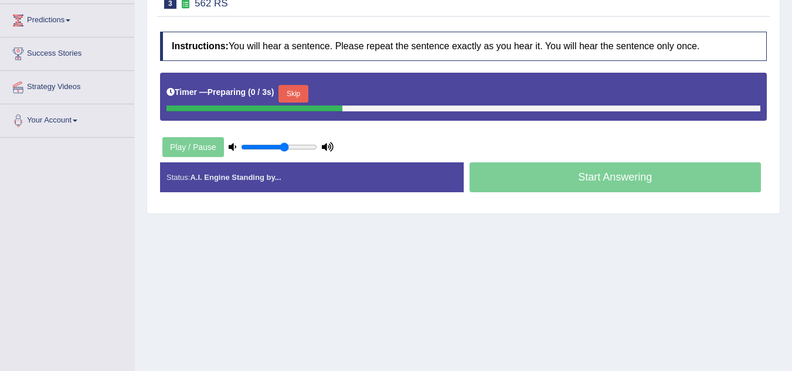
scroll to position [174, 0]
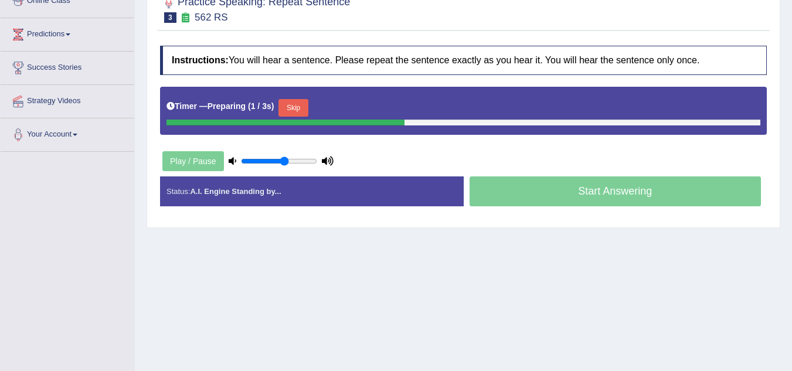
click at [792, 197] on html "Toggle navigation Home Practice Questions Speaking Practice Read Aloud Repeat S…" at bounding box center [396, 11] width 792 height 371
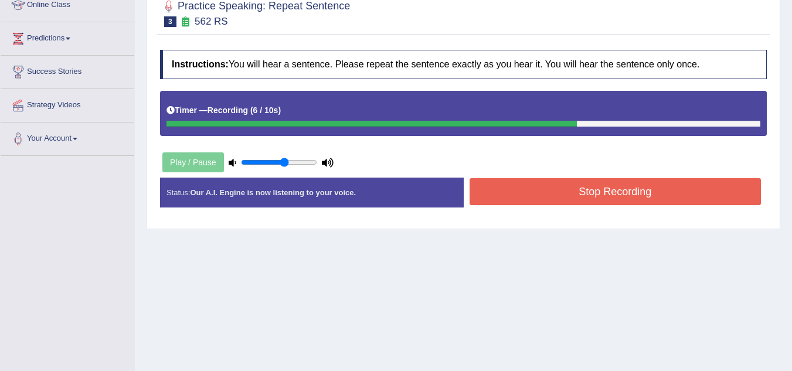
click at [622, 178] on button "Stop Recording" at bounding box center [616, 191] width 292 height 27
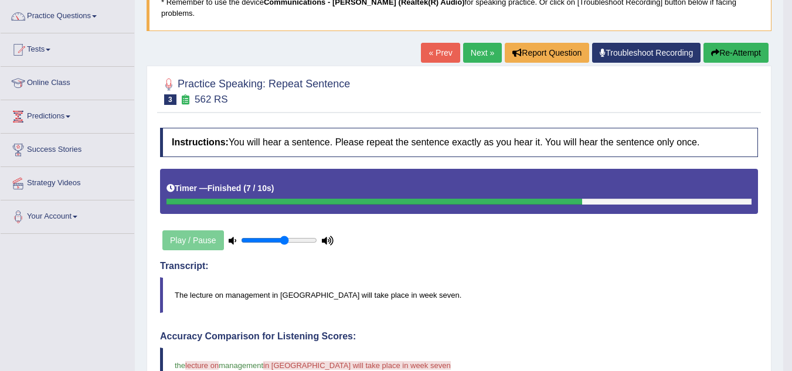
scroll to position [90, 0]
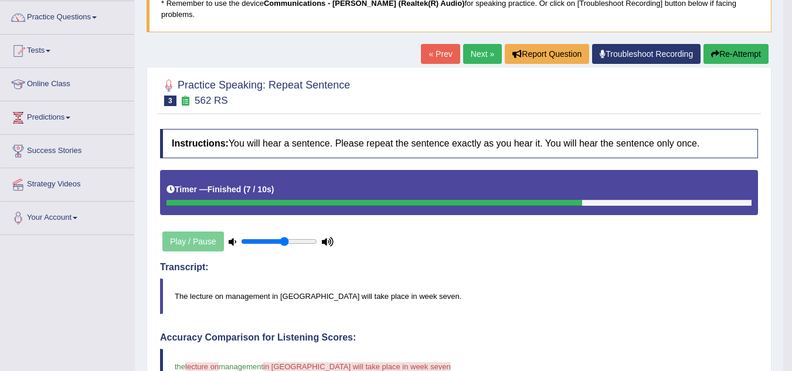
click at [486, 48] on link "Next »" at bounding box center [482, 54] width 39 height 20
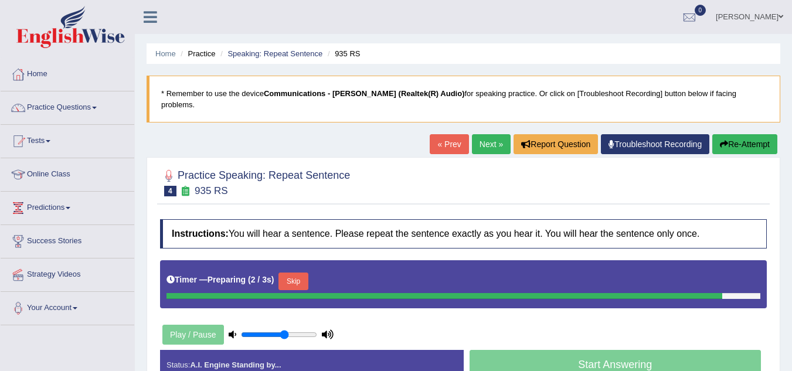
scroll to position [141, 0]
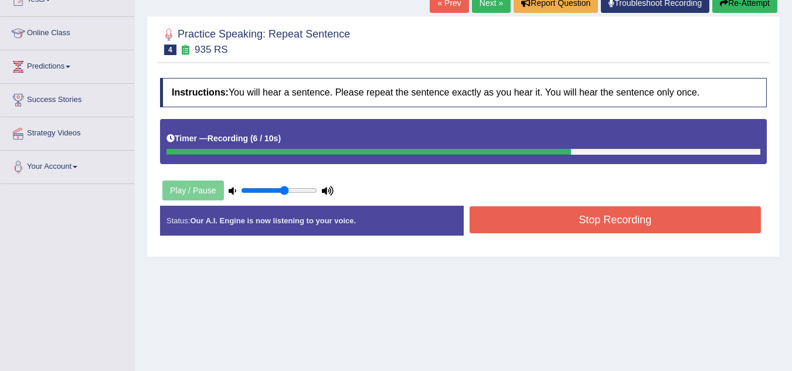
click at [538, 211] on button "Stop Recording" at bounding box center [616, 219] width 292 height 27
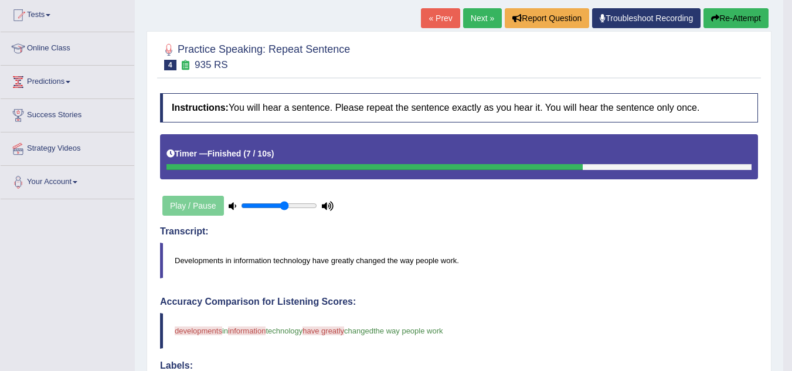
scroll to position [123, 0]
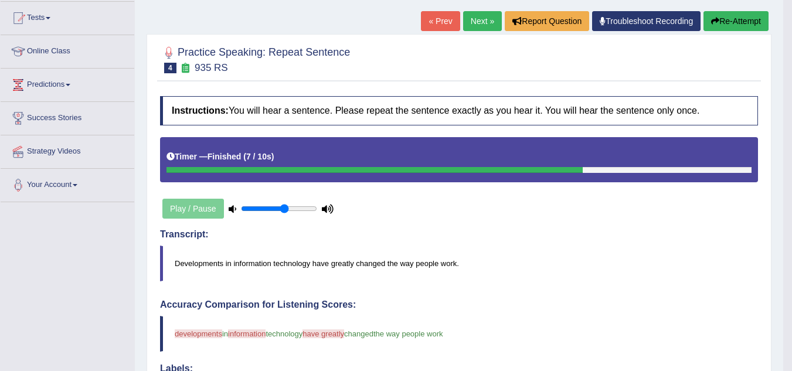
click at [477, 11] on link "Next »" at bounding box center [482, 21] width 39 height 20
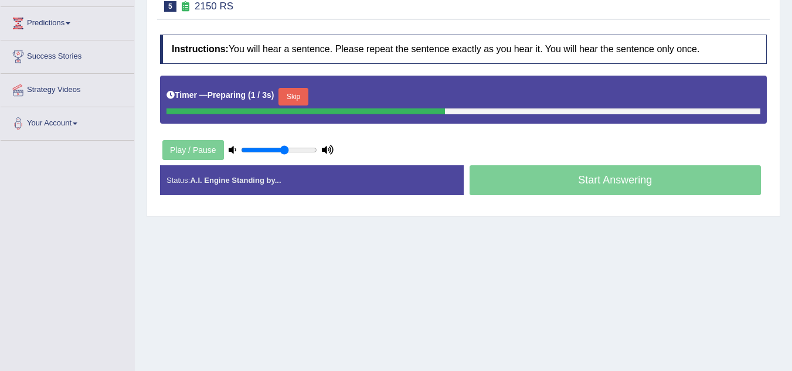
scroll to position [186, 0]
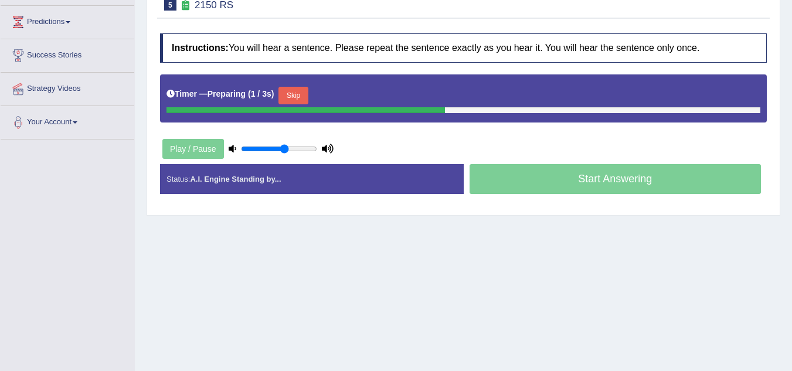
click at [792, 185] on html "Toggle navigation Home Practice Questions Speaking Practice Read Aloud Repeat S…" at bounding box center [396, -1] width 792 height 371
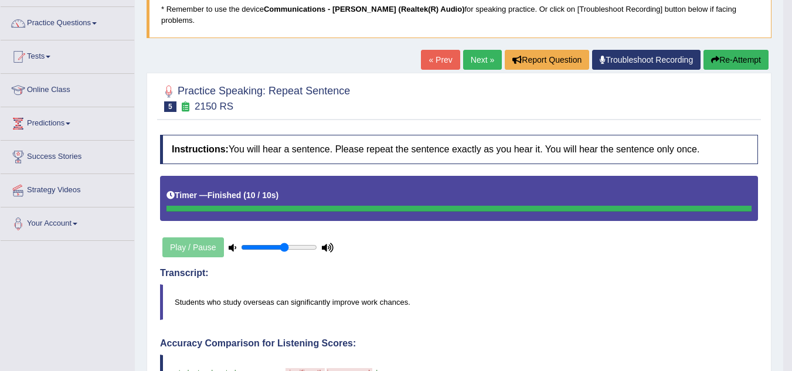
scroll to position [74, 0]
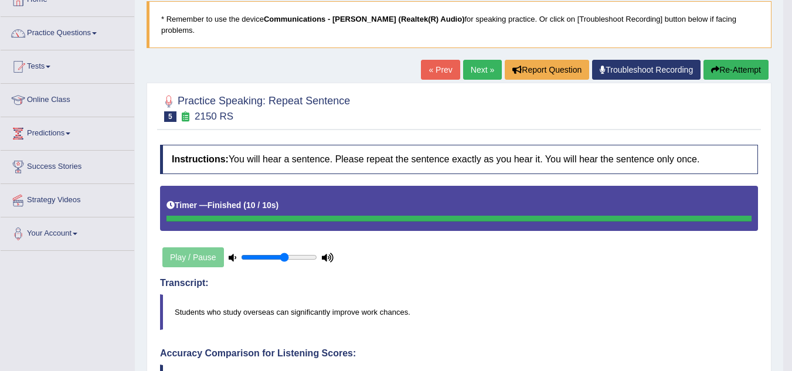
click at [470, 60] on link "Next »" at bounding box center [482, 70] width 39 height 20
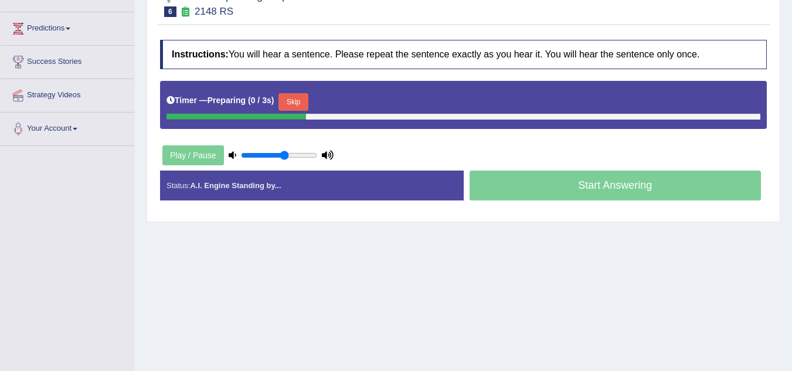
scroll to position [184, 0]
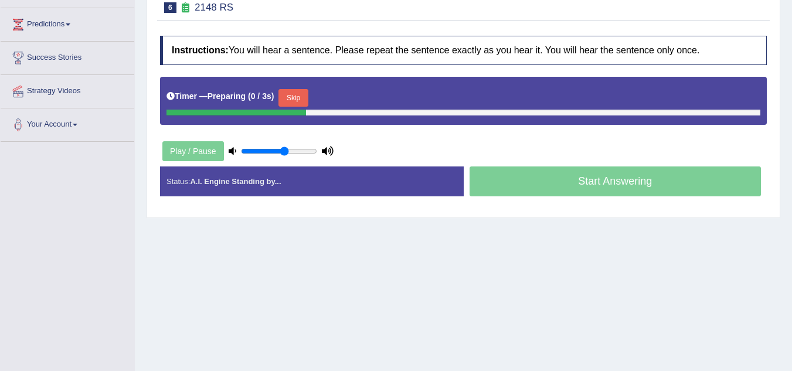
click at [792, 179] on html "Toggle navigation Home Practice Questions Speaking Practice Read Aloud Repeat S…" at bounding box center [396, 1] width 792 height 371
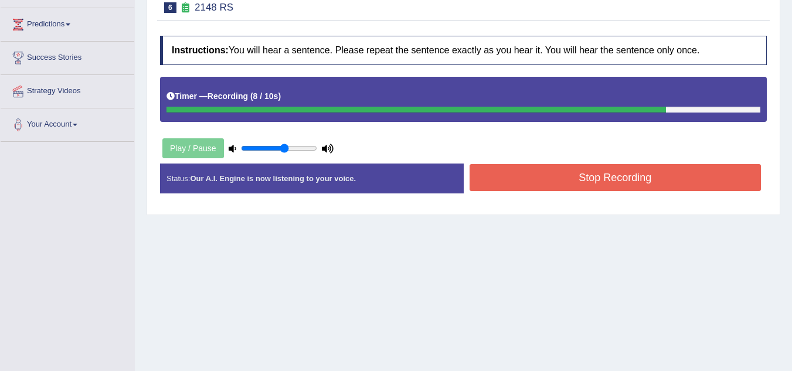
click at [653, 175] on button "Stop Recording" at bounding box center [616, 177] width 292 height 27
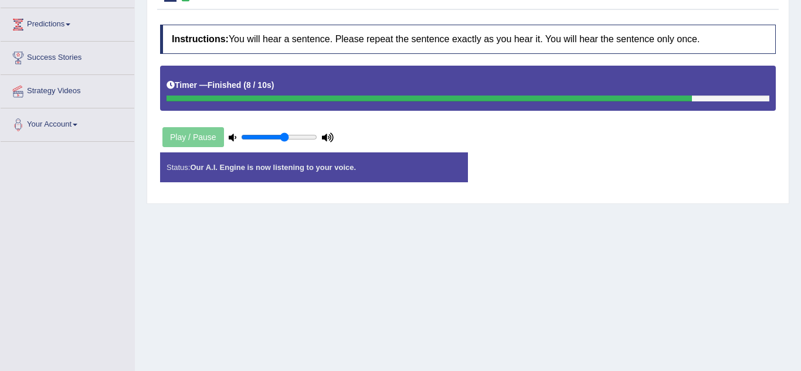
click at [653, 175] on div "Status: Our A.I. Engine is now listening to your voice. Start Answering Stop Re…" at bounding box center [468, 173] width 616 height 42
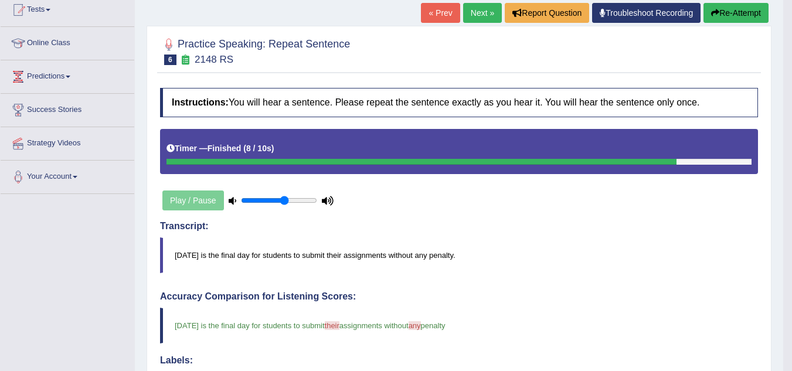
scroll to position [119, 0]
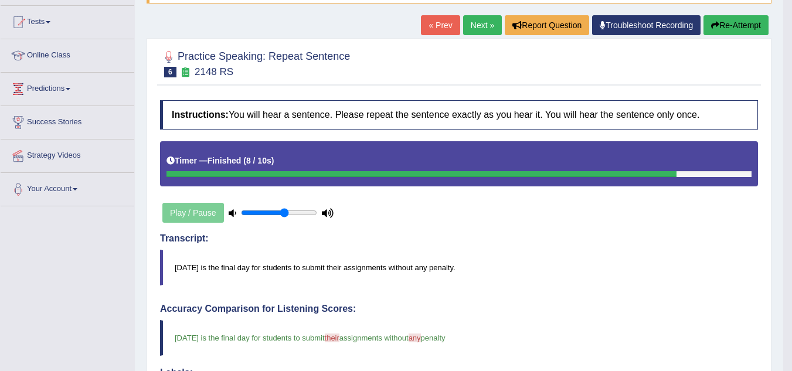
click at [486, 15] on link "Next »" at bounding box center [482, 25] width 39 height 20
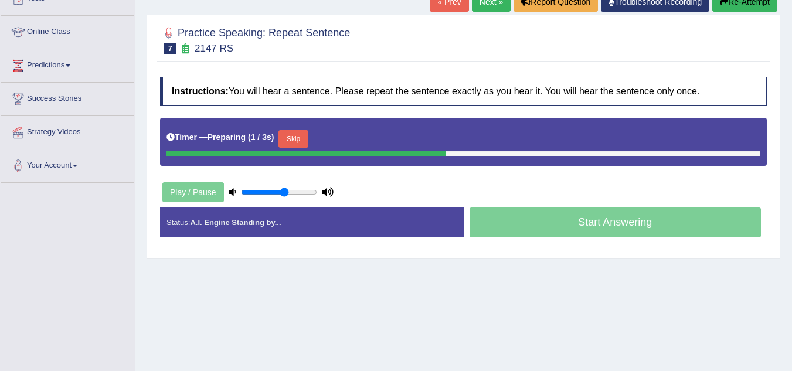
scroll to position [152, 0]
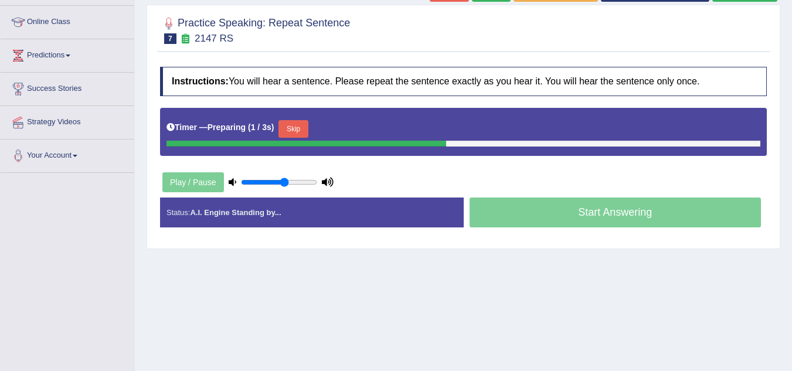
click at [792, 167] on html "Toggle navigation Home Practice Questions Speaking Practice Read Aloud Repeat S…" at bounding box center [396, 33] width 792 height 371
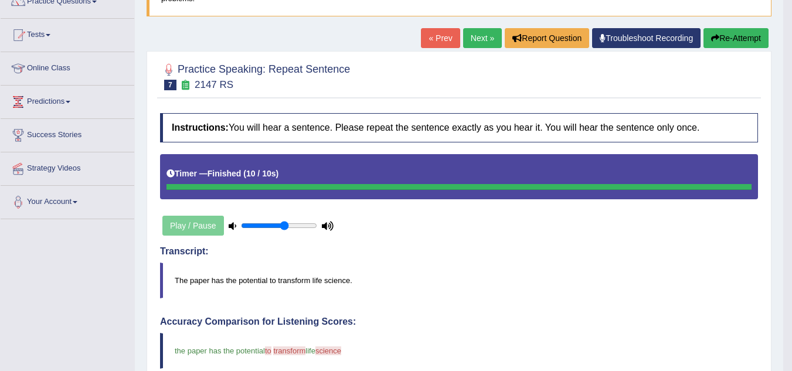
scroll to position [94, 0]
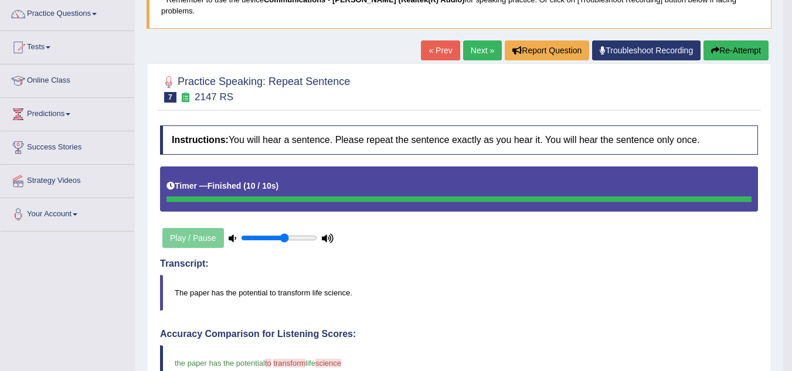
click at [486, 42] on link "Next »" at bounding box center [482, 50] width 39 height 20
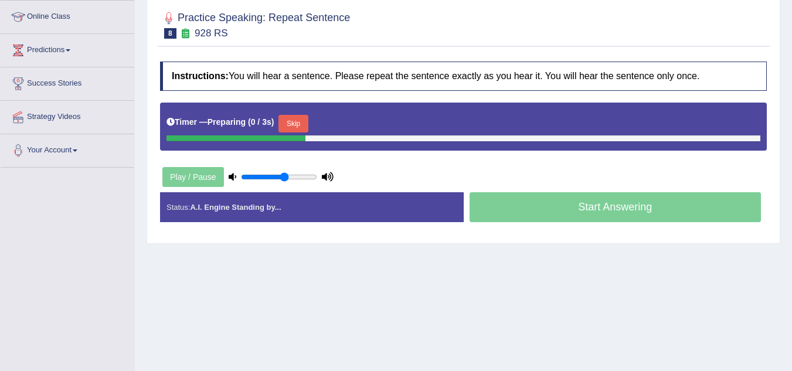
scroll to position [156, 0]
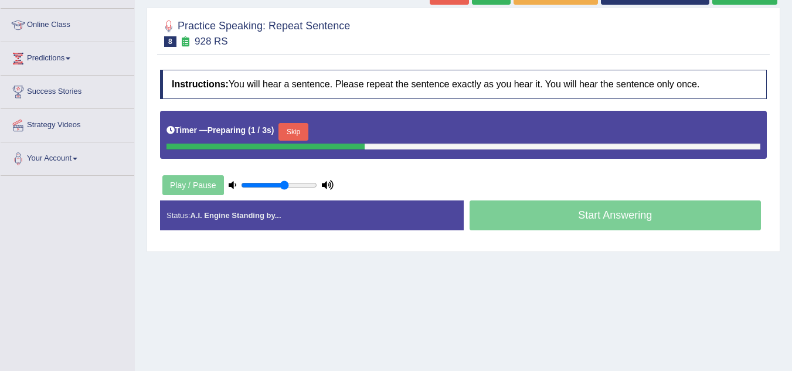
click at [792, 177] on html "Toggle navigation Home Practice Questions Speaking Practice Read Aloud Repeat S…" at bounding box center [396, 35] width 792 height 371
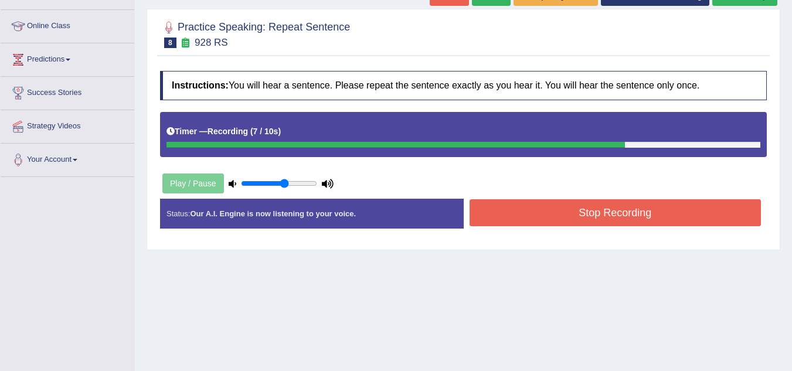
click at [639, 206] on button "Stop Recording" at bounding box center [616, 212] width 292 height 27
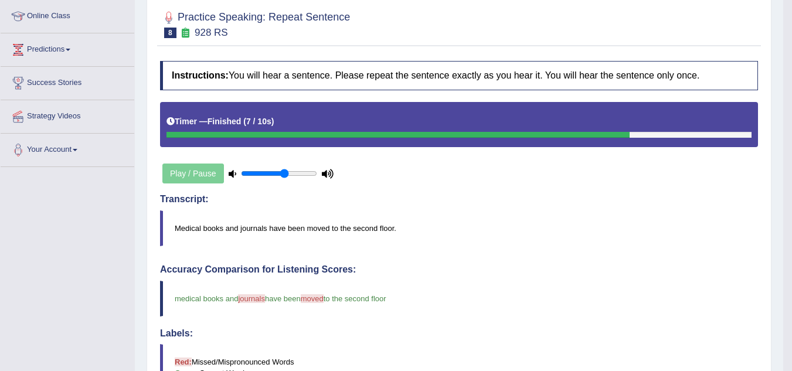
scroll to position [126, 0]
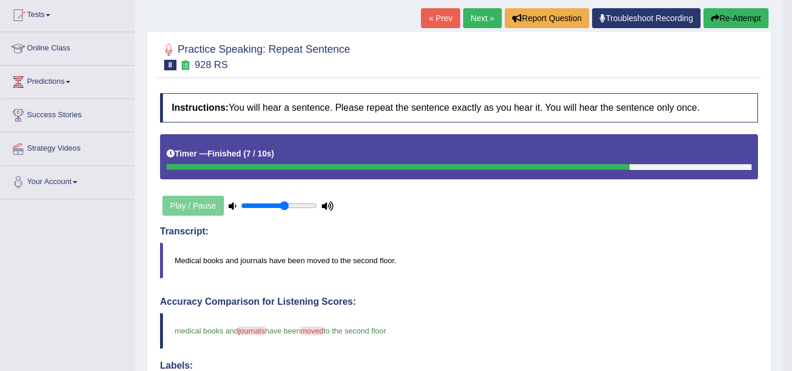
click at [480, 14] on link "Next »" at bounding box center [482, 18] width 39 height 20
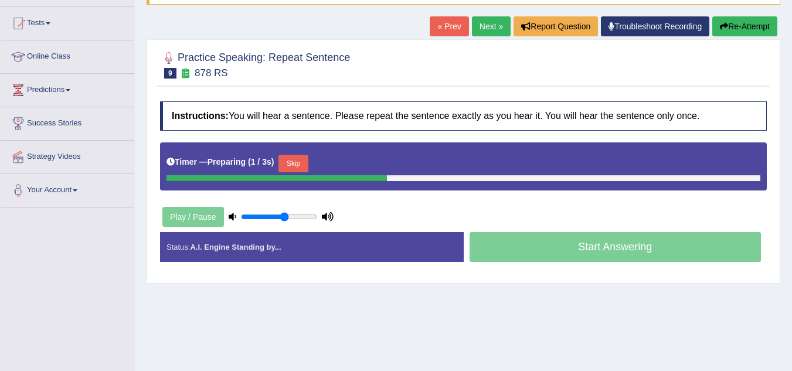
scroll to position [127, 0]
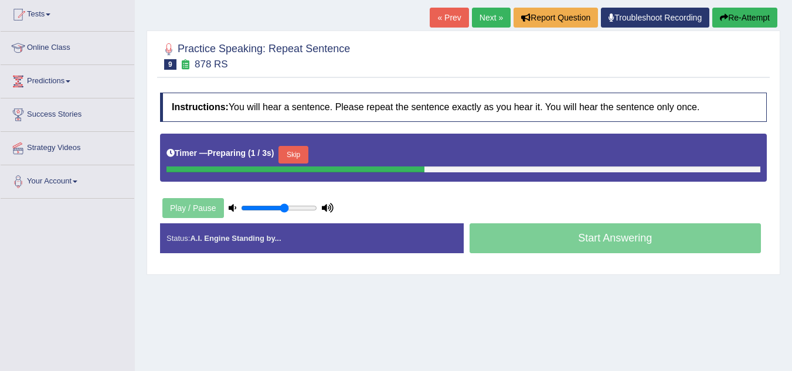
click at [792, 167] on html "Toggle navigation Home Practice Questions Speaking Practice Read Aloud Repeat S…" at bounding box center [396, 58] width 792 height 371
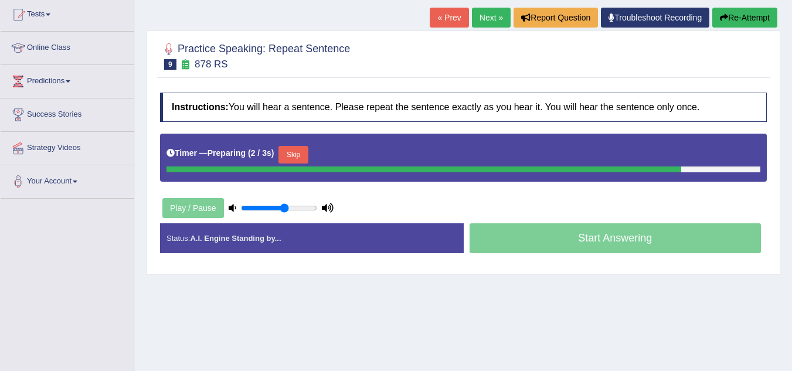
click at [302, 146] on button "Skip" at bounding box center [293, 155] width 29 height 18
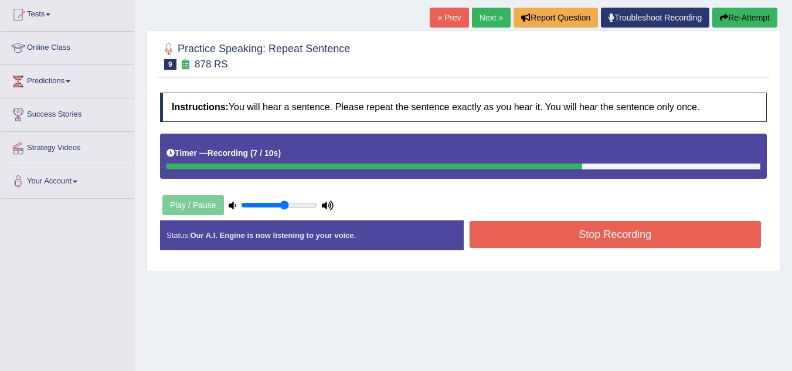
click at [555, 221] on button "Stop Recording" at bounding box center [616, 234] width 292 height 27
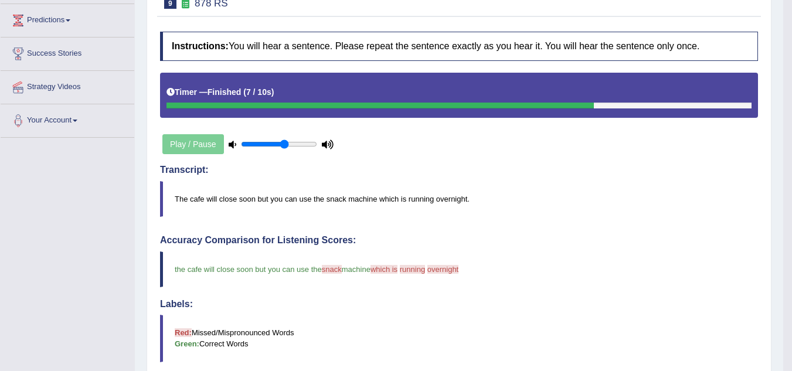
scroll to position [106, 0]
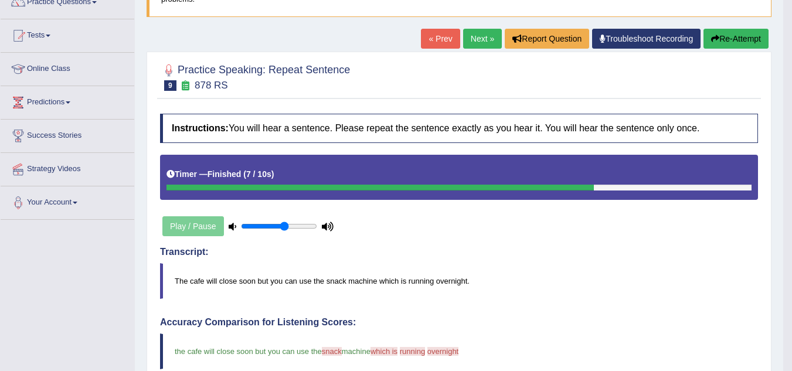
click at [483, 29] on link "Next »" at bounding box center [482, 39] width 39 height 20
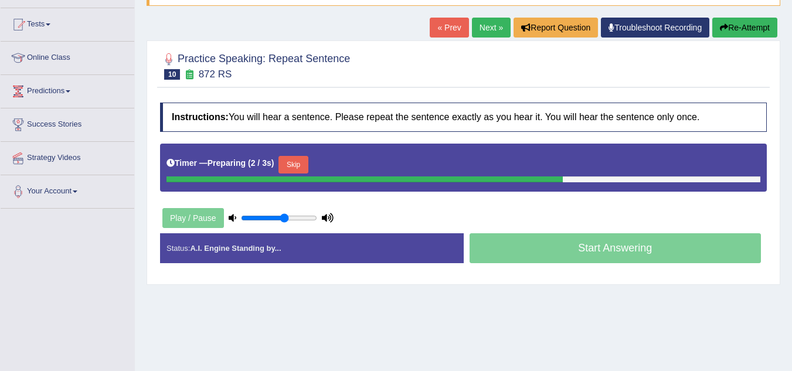
scroll to position [118, 0]
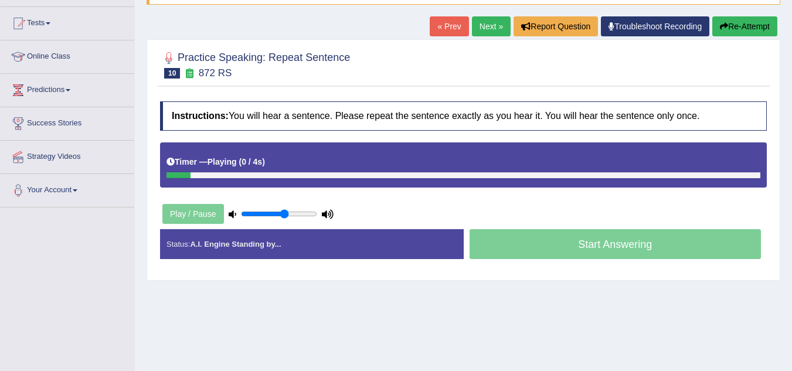
click at [308, 152] on div "Timer — Playing ( 0 / 4s ) Skip" at bounding box center [464, 162] width 594 height 21
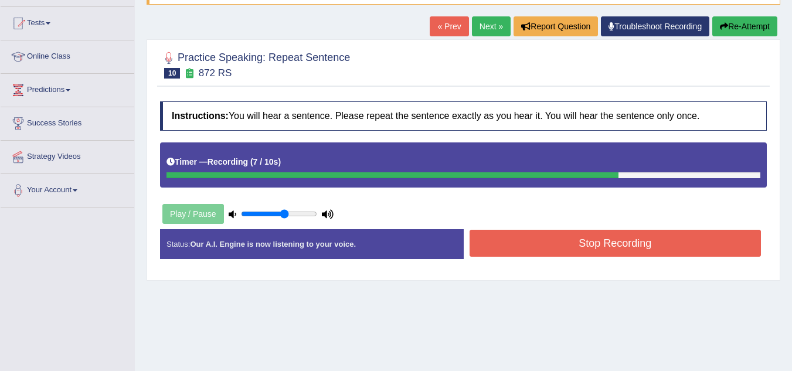
click at [616, 242] on button "Stop Recording" at bounding box center [616, 243] width 292 height 27
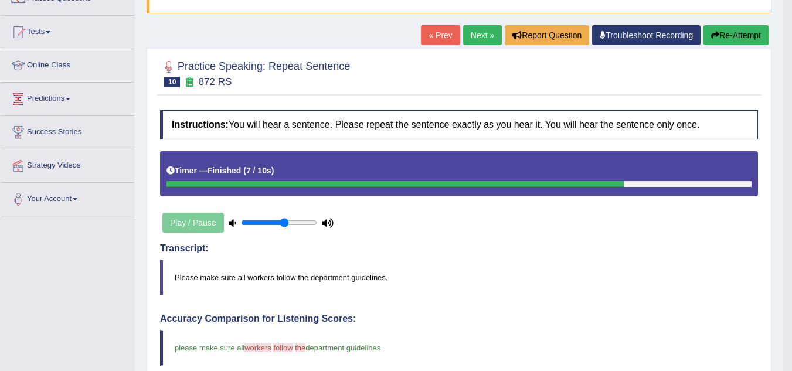
scroll to position [95, 0]
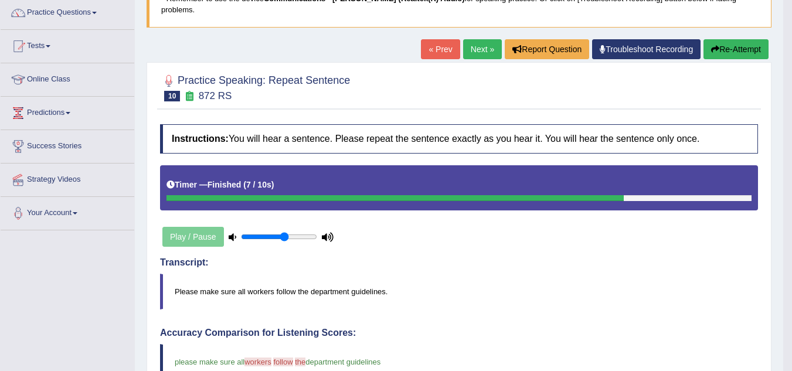
click at [479, 39] on link "Next »" at bounding box center [482, 49] width 39 height 20
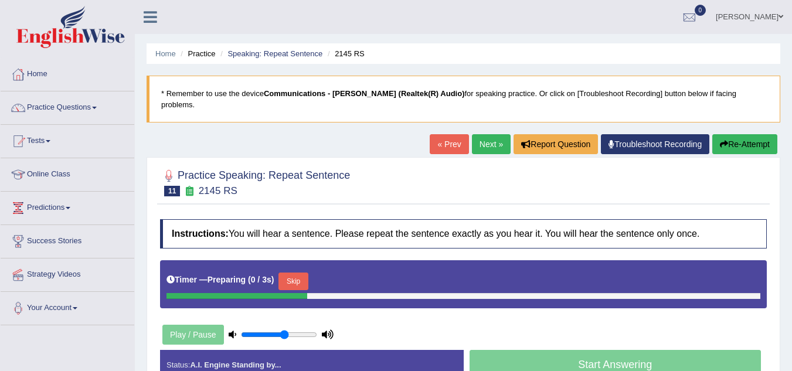
scroll to position [79, 0]
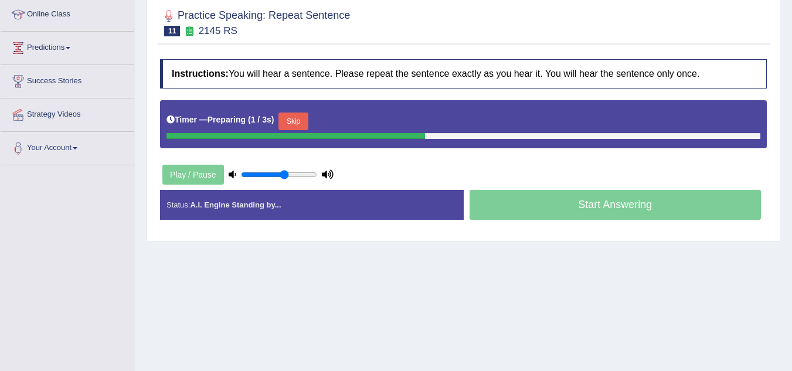
click at [792, 135] on html "Toggle navigation Home Practice Questions Speaking Practice Read Aloud Repeat S…" at bounding box center [396, 25] width 792 height 371
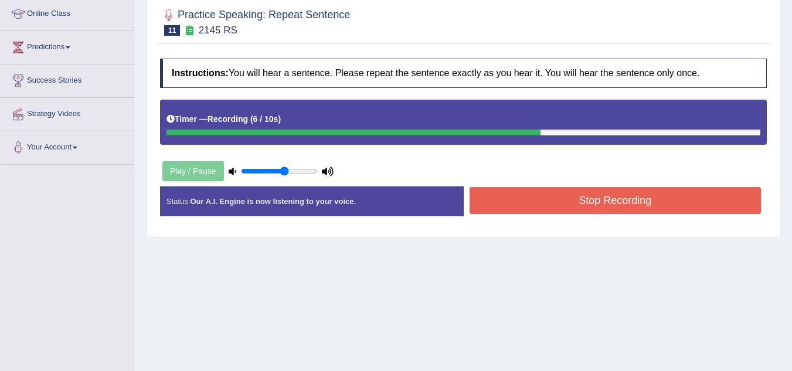
click at [558, 195] on button "Stop Recording" at bounding box center [616, 200] width 292 height 27
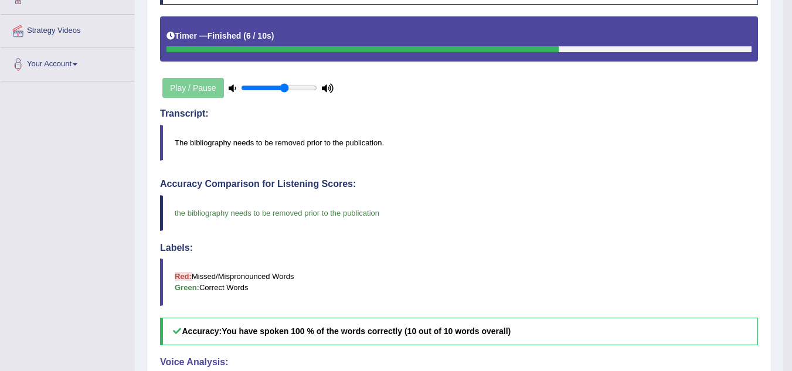
scroll to position [234, 0]
